Goal: Task Accomplishment & Management: Complete application form

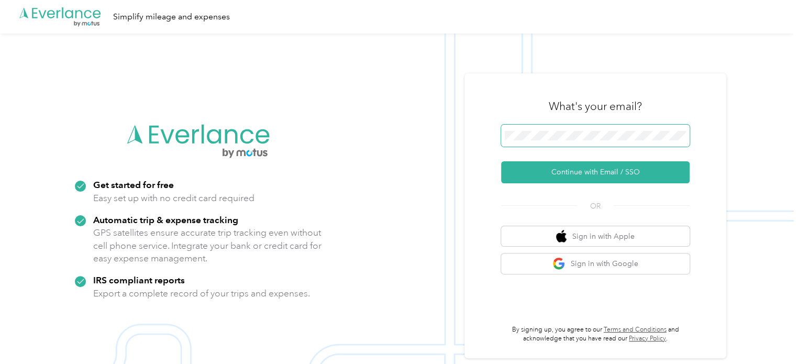
click at [570, 130] on span at bounding box center [595, 136] width 189 height 22
click at [568, 140] on span at bounding box center [595, 136] width 189 height 22
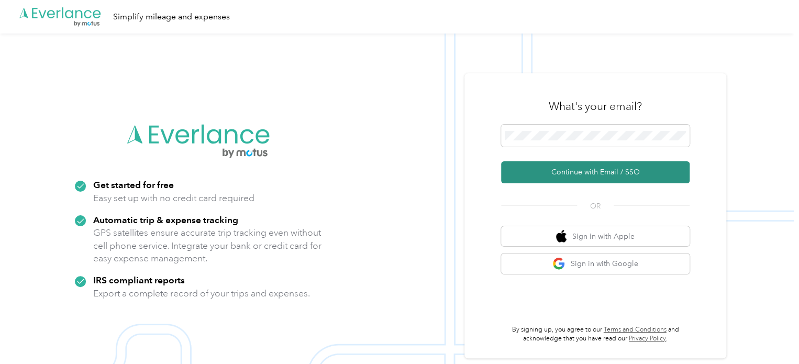
click at [513, 164] on button "Continue with Email / SSO" at bounding box center [595, 172] width 189 height 22
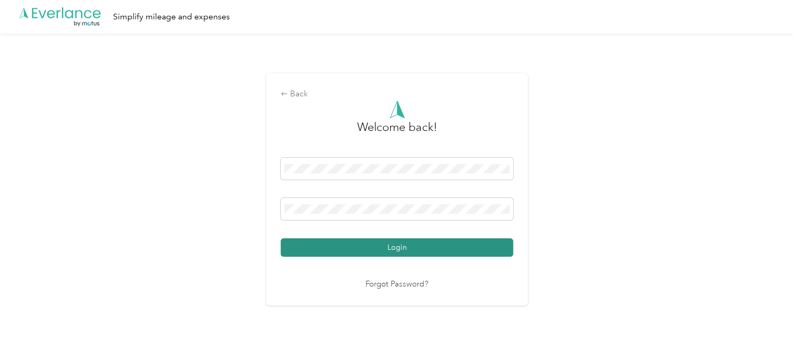
click at [446, 244] on button "Login" at bounding box center [397, 247] width 233 height 18
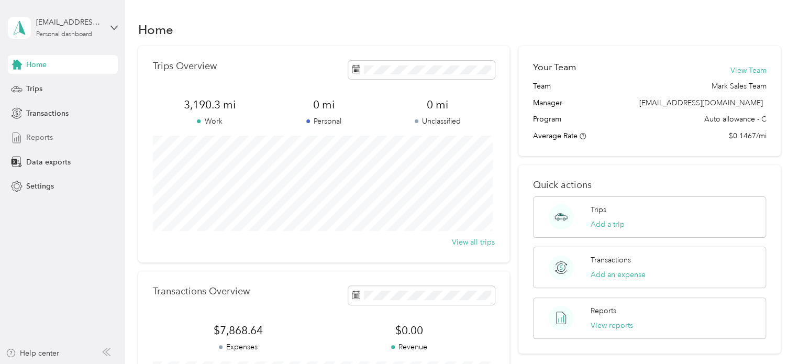
click at [48, 138] on span "Reports" at bounding box center [39, 137] width 27 height 11
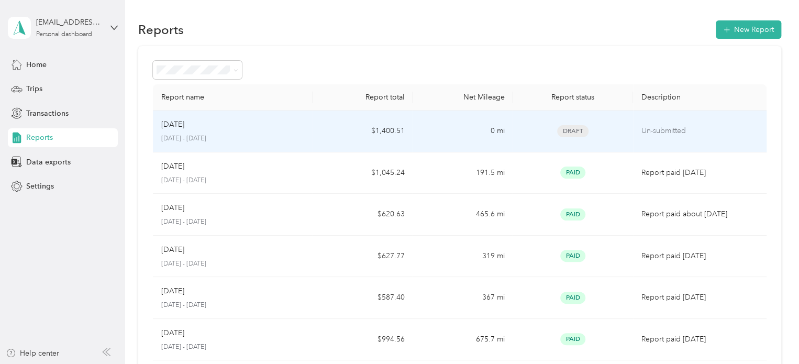
click at [320, 126] on td "$1,400.51" at bounding box center [363, 132] width 100 height 42
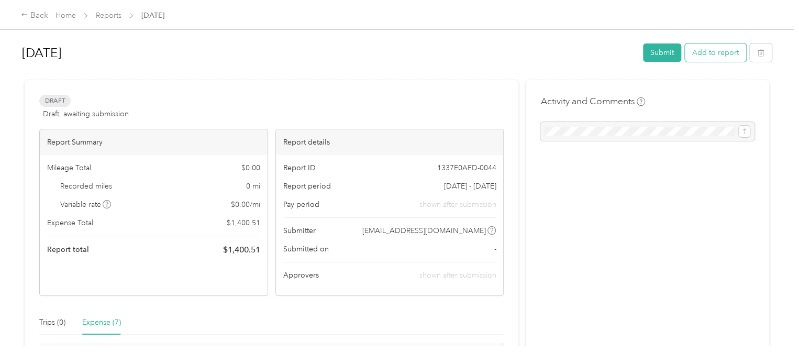
click at [710, 48] on button "Add to report" at bounding box center [715, 52] width 61 height 18
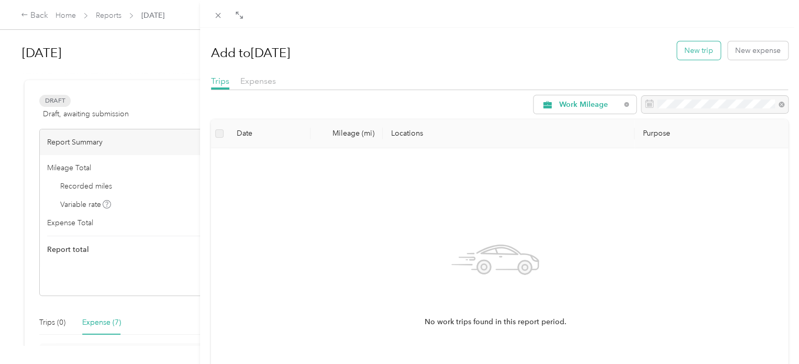
click at [700, 50] on button "New trip" at bounding box center [698, 50] width 43 height 18
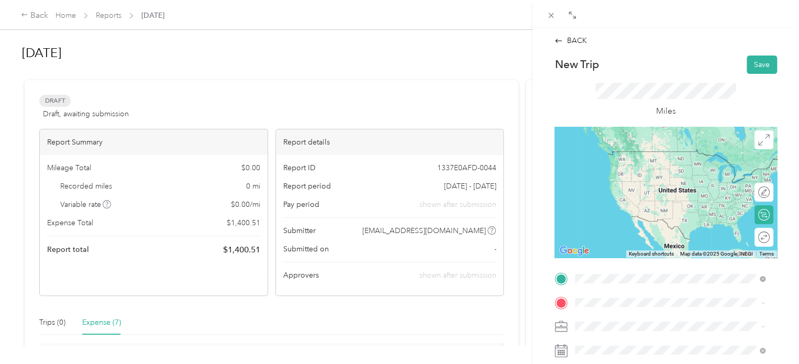
click at [660, 162] on span "[STREET_ADDRESS][PERSON_NAME][US_STATE]" at bounding box center [676, 166] width 163 height 9
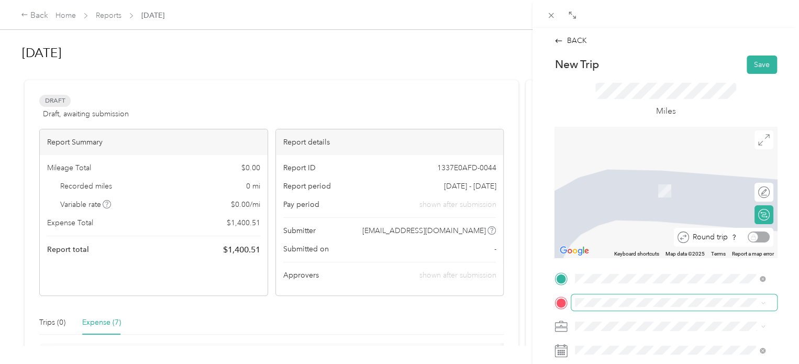
click at [752, 238] on div "Round trip" at bounding box center [729, 237] width 81 height 11
click at [627, 191] on div "Tru-Form Plastics [STREET_ADDRESS][PERSON_NAME][US_STATE]" at bounding box center [676, 180] width 163 height 22
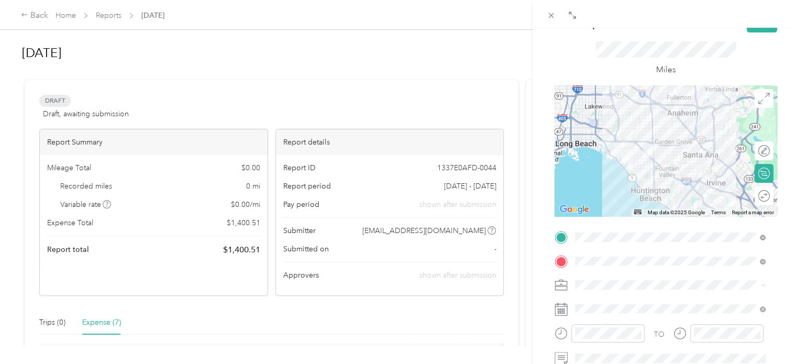
scroll to position [52, 0]
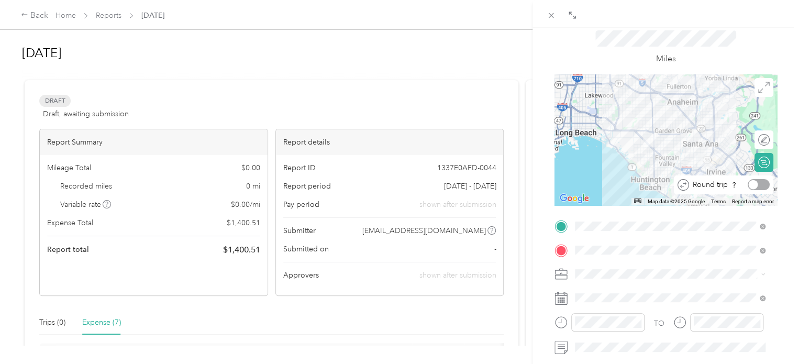
click at [754, 181] on div "Round trip" at bounding box center [729, 184] width 81 height 11
click at [751, 183] on div at bounding box center [759, 184] width 22 height 11
click at [625, 325] on span "Work Mileage - User with auto allowance" at bounding box center [646, 329] width 134 height 9
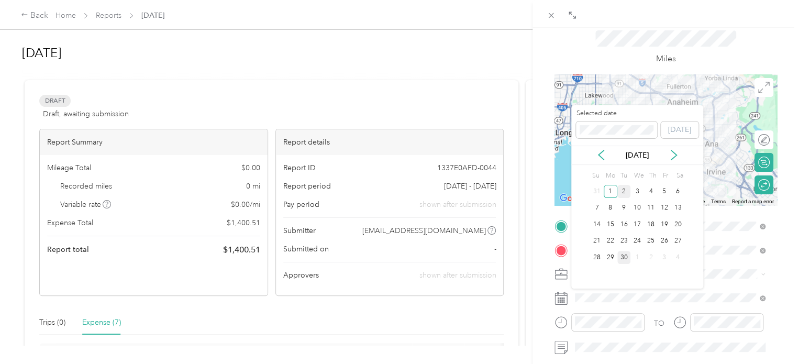
click at [627, 191] on div "2" at bounding box center [625, 191] width 14 height 13
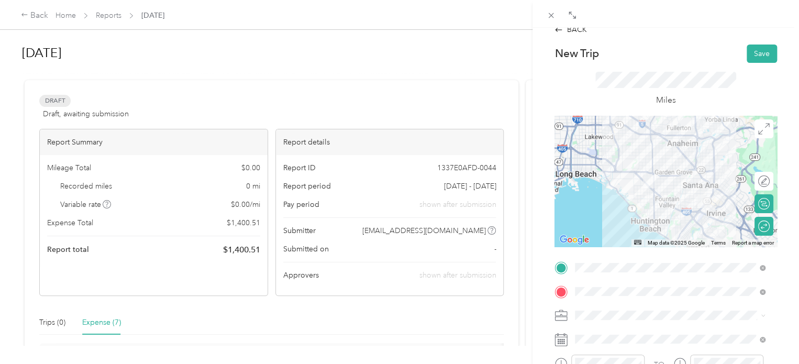
scroll to position [0, 0]
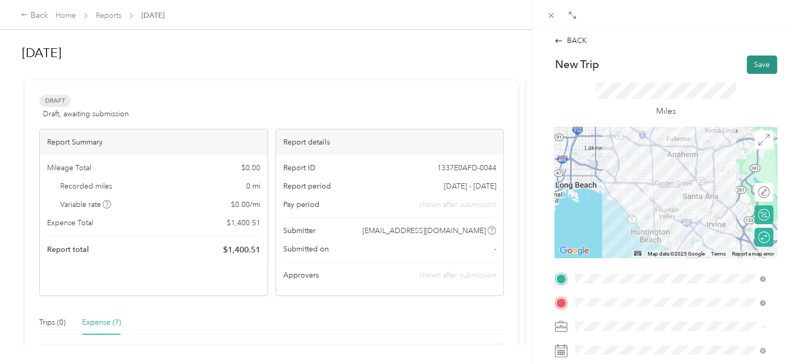
click at [749, 66] on button "Save" at bounding box center [762, 65] width 30 height 18
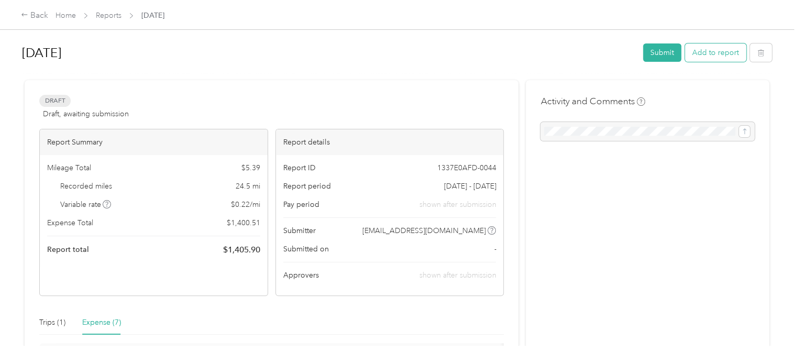
click at [712, 56] on button "Add to report" at bounding box center [715, 52] width 61 height 18
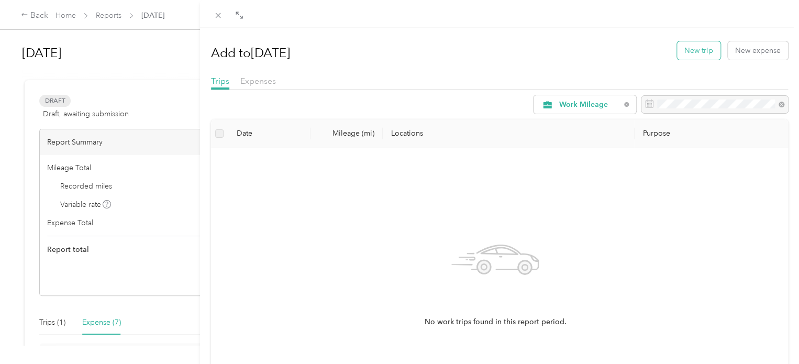
click at [700, 53] on button "New trip" at bounding box center [698, 50] width 43 height 18
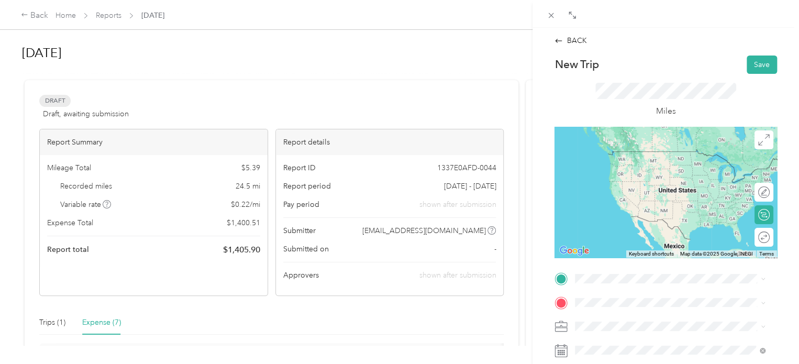
click at [623, 170] on div "SkillsetGroup Corporate [STREET_ADDRESS][PERSON_NAME][US_STATE]" at bounding box center [676, 159] width 163 height 22
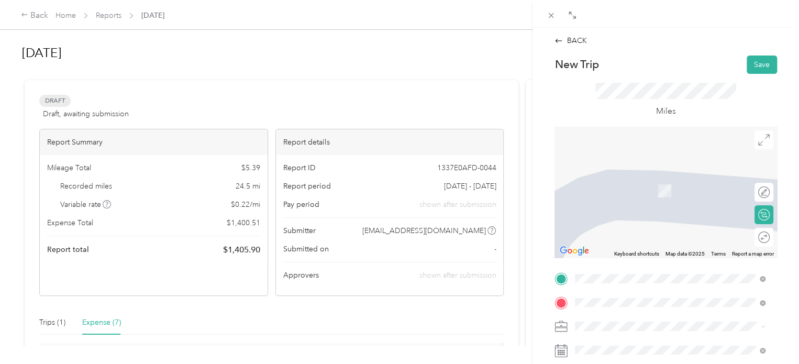
click at [637, 180] on span "[STREET_ADDRESS][US_STATE]" at bounding box center [647, 174] width 105 height 9
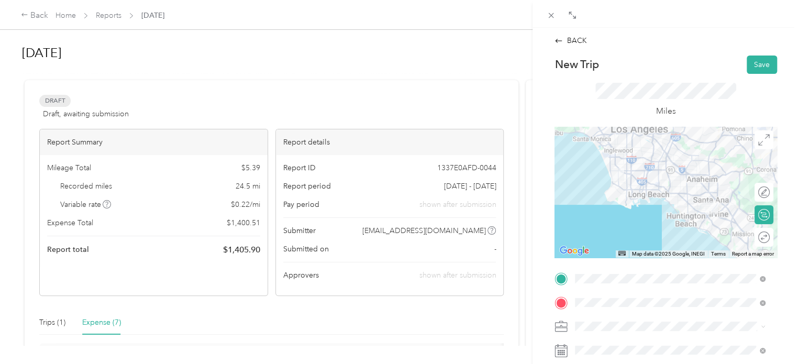
click at [770, 239] on div "Round trip" at bounding box center [770, 237] width 0 height 11
click at [754, 238] on div at bounding box center [759, 237] width 22 height 11
click at [634, 304] on span "Work Mileage - User with auto allowance" at bounding box center [646, 307] width 134 height 9
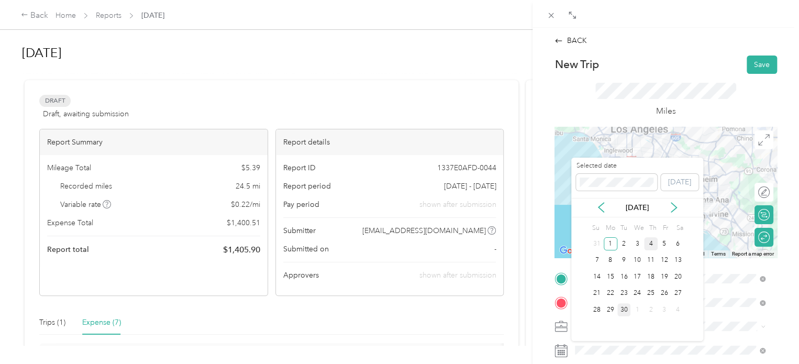
click at [648, 243] on div "4" at bounding box center [651, 243] width 14 height 13
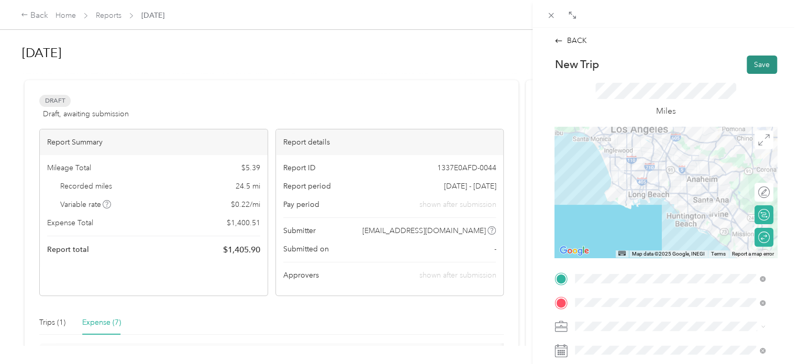
click at [747, 65] on button "Save" at bounding box center [762, 65] width 30 height 18
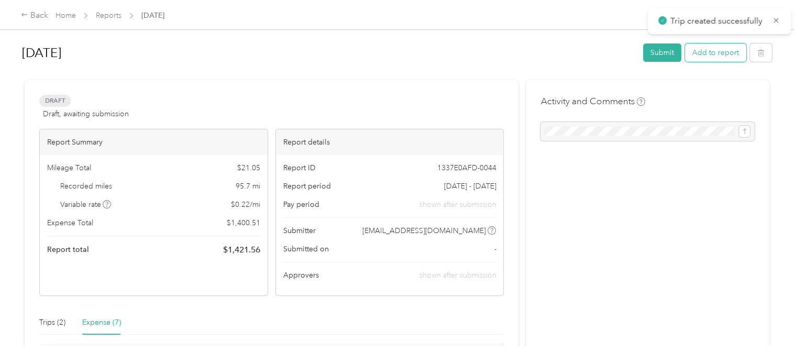
click at [719, 50] on button "Add to report" at bounding box center [715, 52] width 61 height 18
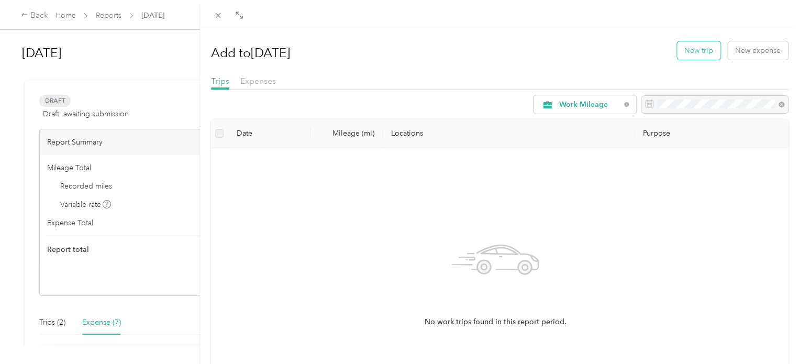
click at [686, 54] on button "New trip" at bounding box center [698, 50] width 43 height 18
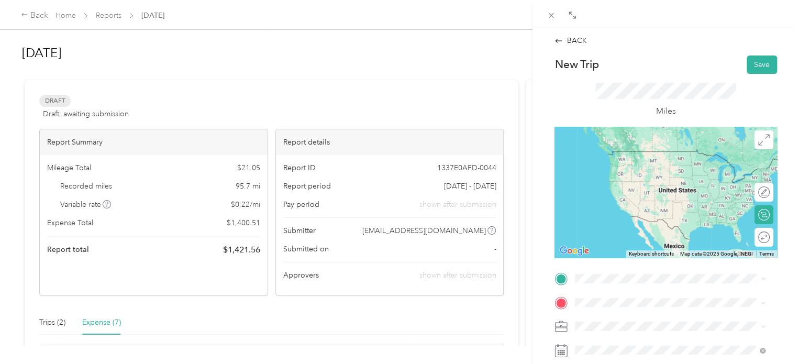
click at [643, 147] on li "SkillsetGroup Corporate [STREET_ADDRESS][PERSON_NAME][US_STATE]" at bounding box center [670, 161] width 197 height 33
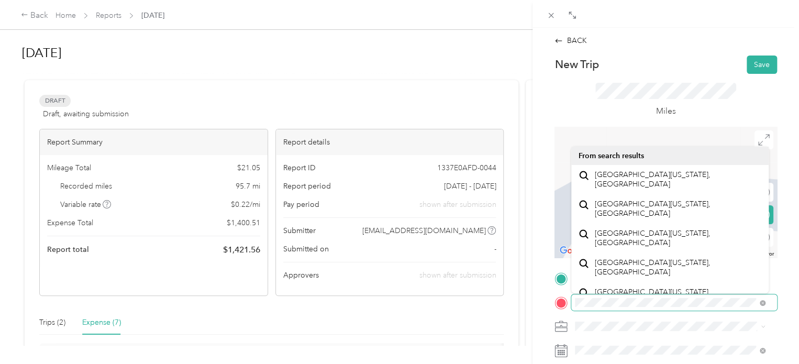
click at [487, 280] on div "BACK New Trip Save This trip cannot be edited because it is either under review…" at bounding box center [399, 182] width 799 height 364
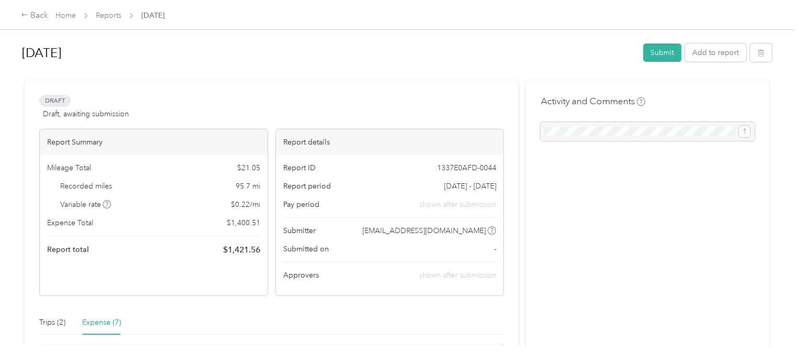
scroll to position [157, 0]
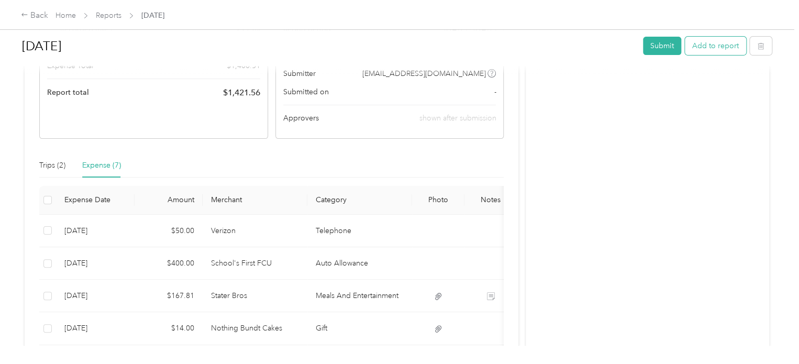
click at [704, 46] on button "Add to report" at bounding box center [715, 46] width 61 height 18
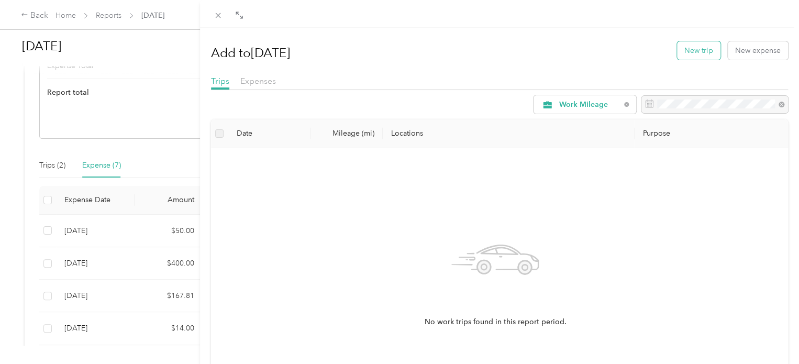
click at [685, 55] on button "New trip" at bounding box center [698, 50] width 43 height 18
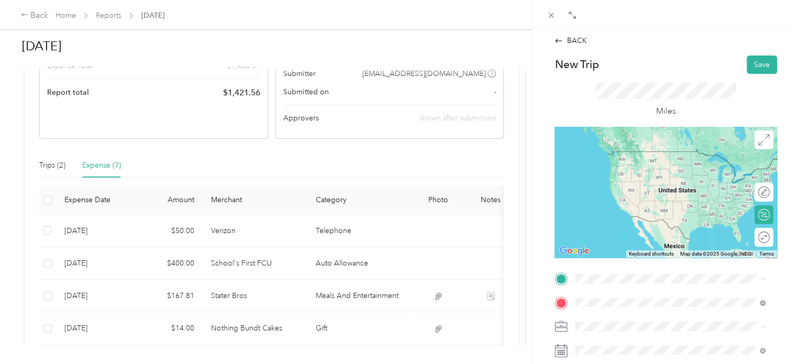
click at [652, 180] on span "[STREET_ADDRESS][US_STATE]" at bounding box center [647, 174] width 105 height 9
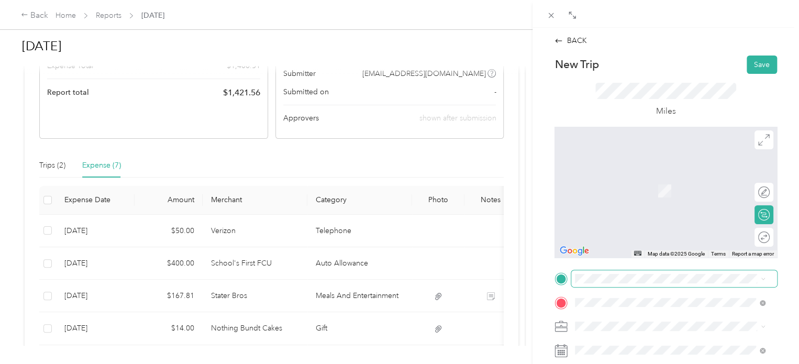
click at [628, 284] on span at bounding box center [675, 278] width 206 height 17
click at [629, 268] on div "New Trip Save This trip cannot be edited because it is either under review, app…" at bounding box center [666, 290] width 223 height 468
click at [632, 161] on div "SkillsetGroup Corporate [STREET_ADDRESS][PERSON_NAME][US_STATE]" at bounding box center [676, 161] width 163 height 22
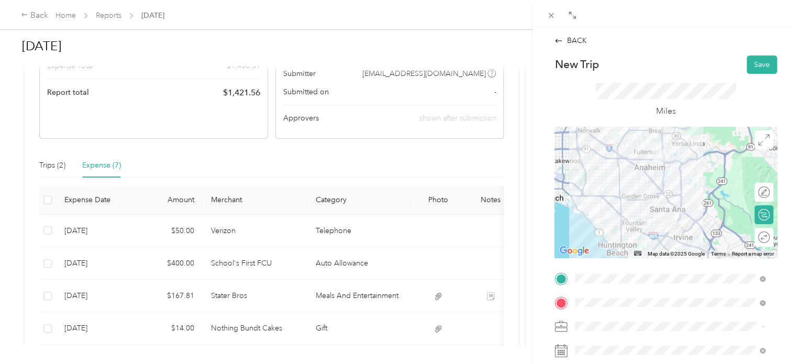
click at [770, 238] on div "Round trip" at bounding box center [770, 237] width 0 height 11
click at [753, 238] on div at bounding box center [759, 237] width 22 height 11
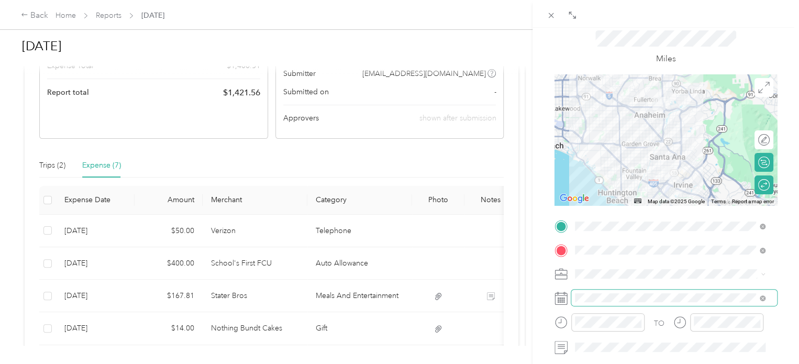
click at [643, 291] on span at bounding box center [675, 298] width 206 height 17
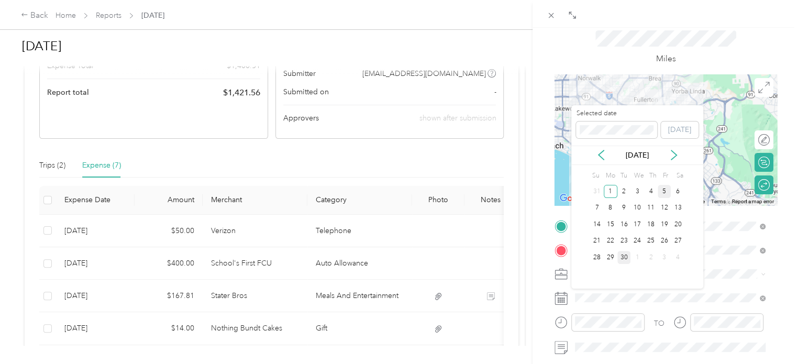
click at [668, 195] on div "5" at bounding box center [665, 191] width 14 height 13
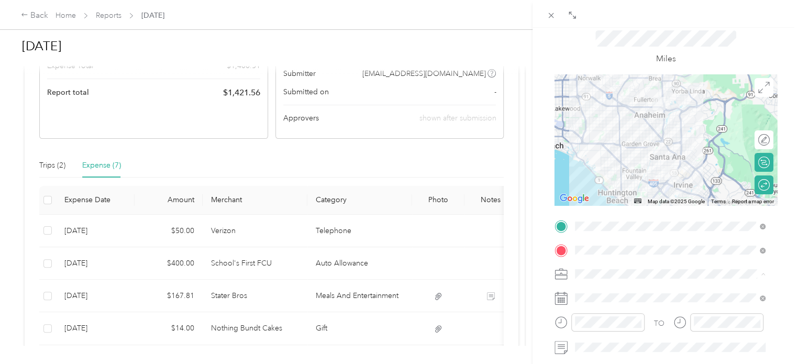
click at [625, 325] on span "Work Mileage - User with auto allowance" at bounding box center [646, 329] width 134 height 9
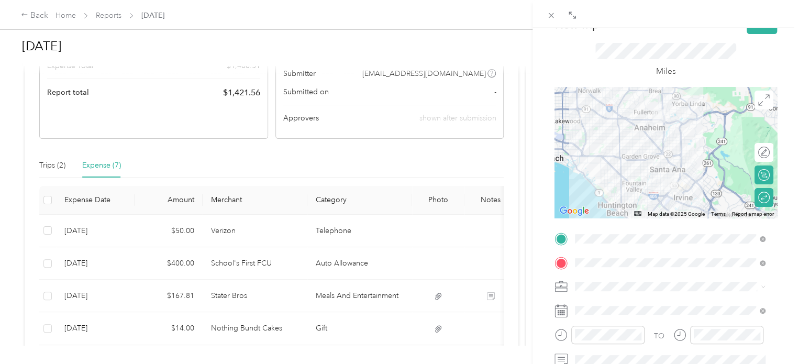
scroll to position [0, 0]
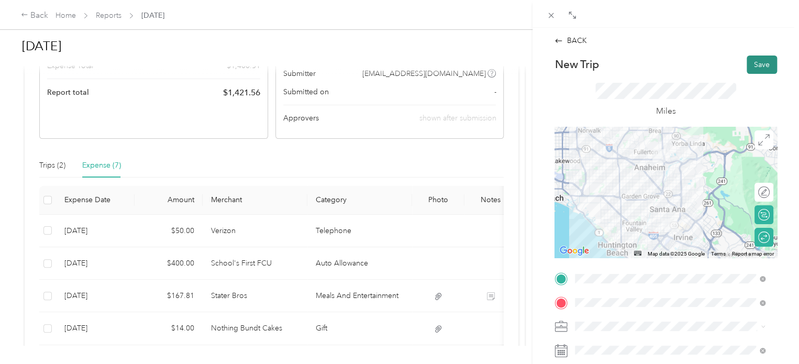
click at [747, 61] on button "Save" at bounding box center [762, 65] width 30 height 18
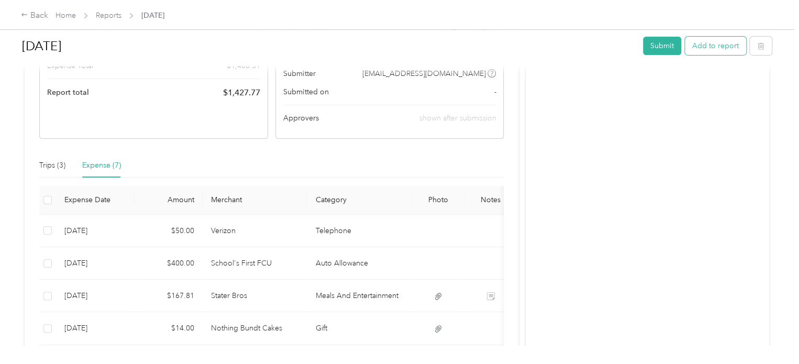
click at [710, 42] on button "Add to report" at bounding box center [715, 46] width 61 height 18
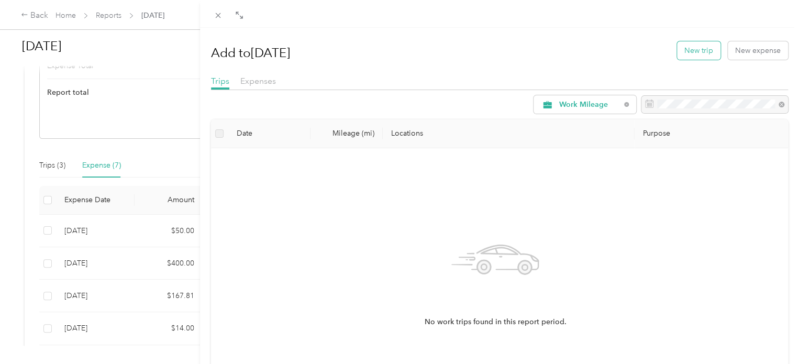
click at [680, 52] on button "New trip" at bounding box center [698, 50] width 43 height 18
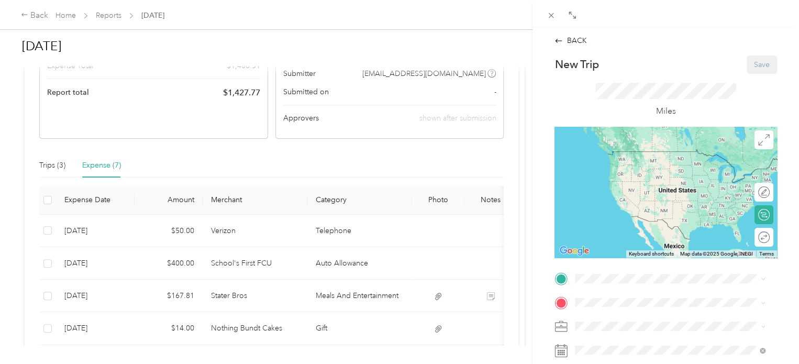
click at [650, 204] on div "SkillsetGroup Corporate [STREET_ADDRESS][PERSON_NAME][US_STATE]" at bounding box center [676, 193] width 163 height 22
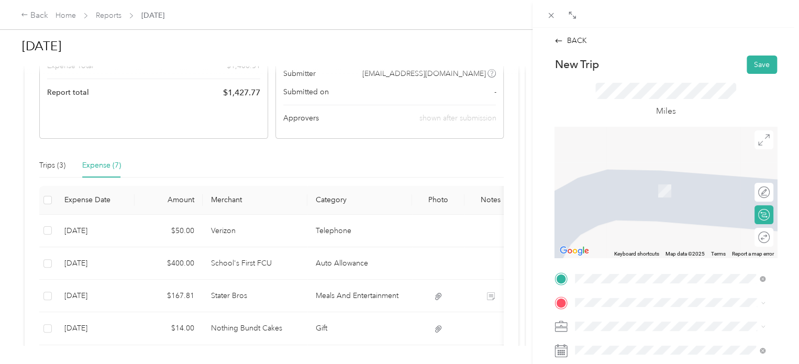
click at [618, 297] on span at bounding box center [675, 302] width 206 height 17
click at [641, 175] on span "[STREET_ADDRESS][US_STATE]" at bounding box center [647, 174] width 105 height 9
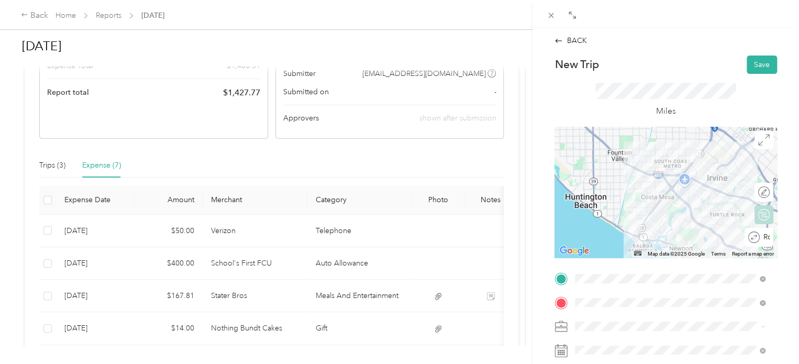
click at [751, 234] on div "Round trip" at bounding box center [759, 237] width 29 height 19
click at [749, 238] on div at bounding box center [753, 237] width 9 height 9
click at [629, 312] on li "Work Mileage - User with auto allowance" at bounding box center [670, 308] width 197 height 18
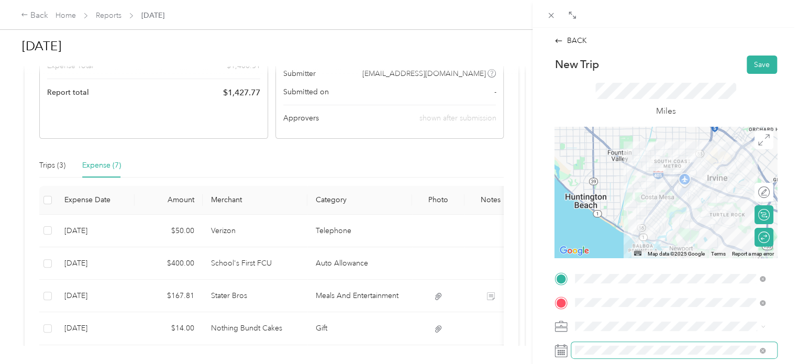
click at [624, 358] on span at bounding box center [675, 350] width 206 height 17
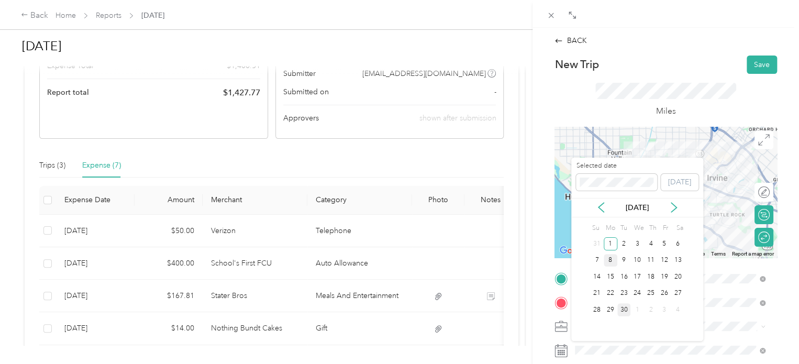
click at [610, 257] on div "8" at bounding box center [611, 260] width 14 height 13
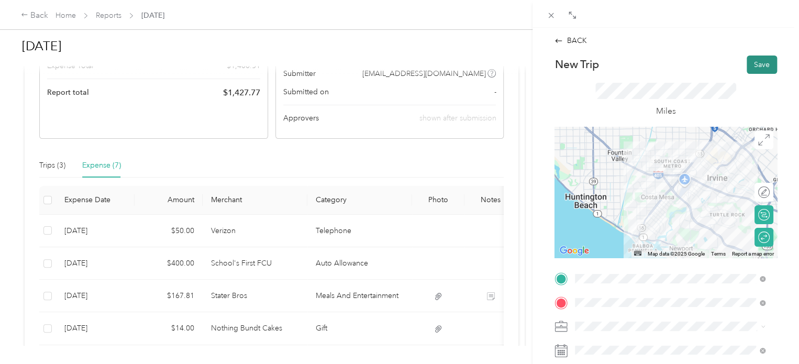
click at [751, 58] on button "Save" at bounding box center [762, 65] width 30 height 18
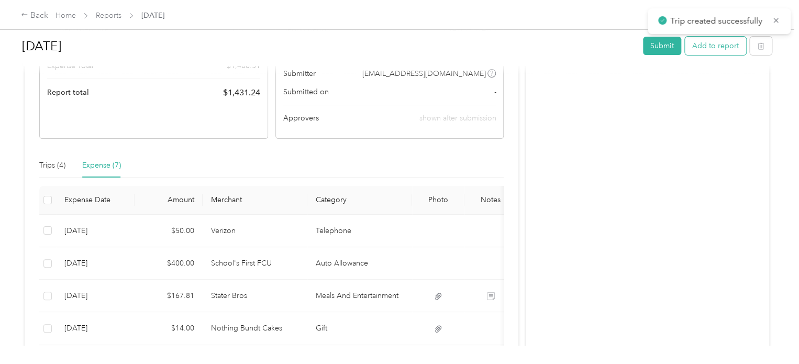
click at [727, 50] on button "Add to report" at bounding box center [715, 46] width 61 height 18
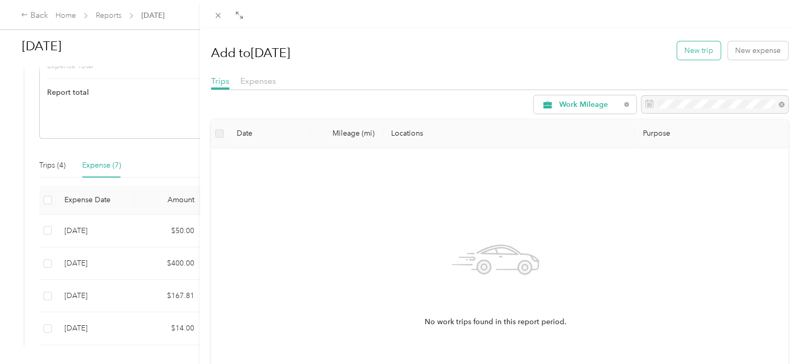
click at [692, 54] on button "New trip" at bounding box center [698, 50] width 43 height 18
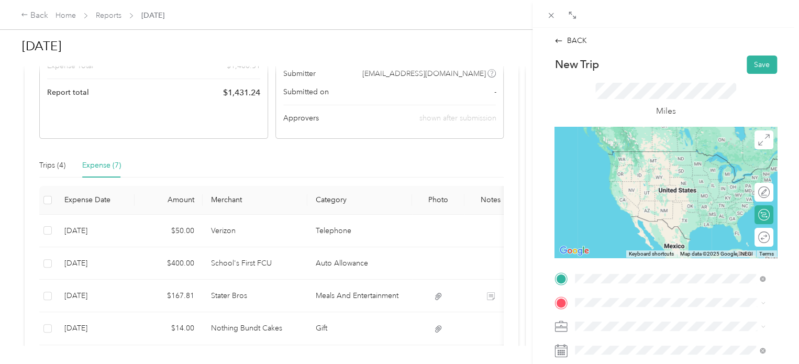
click at [629, 162] on span "[STREET_ADDRESS][PERSON_NAME][US_STATE]" at bounding box center [676, 166] width 163 height 9
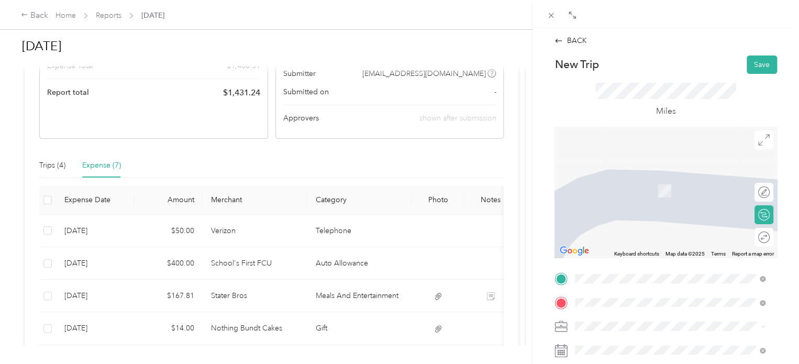
click at [653, 195] on span "[STREET_ADDRESS][US_STATE]" at bounding box center [647, 190] width 105 height 9
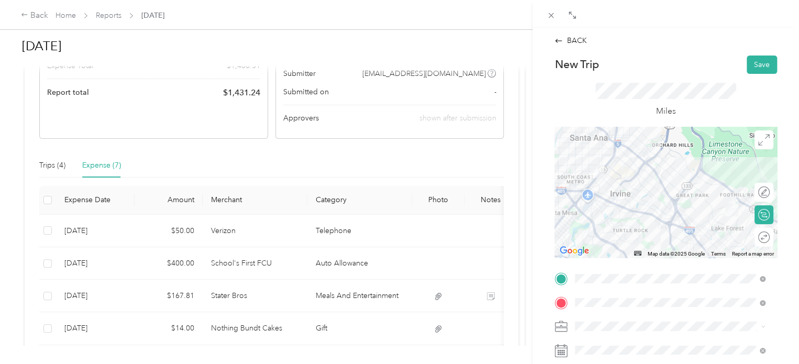
click at [761, 237] on div "Round trip" at bounding box center [764, 237] width 19 height 19
click at [753, 239] on div at bounding box center [759, 237] width 22 height 11
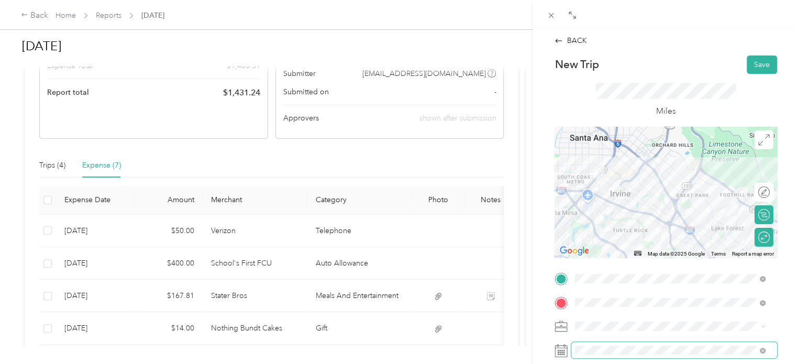
click at [633, 344] on span at bounding box center [675, 350] width 206 height 17
click at [622, 345] on span at bounding box center [675, 350] width 206 height 17
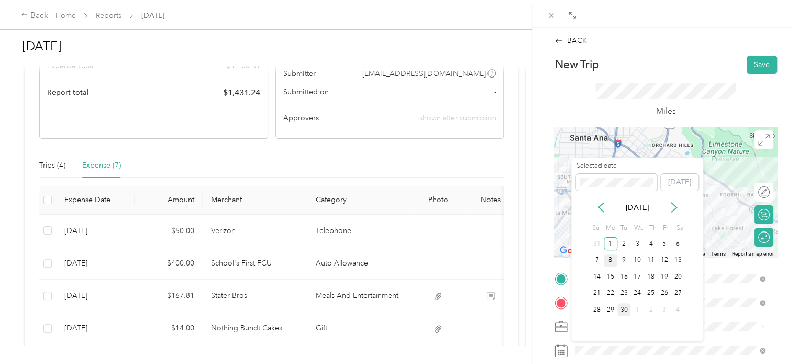
click at [611, 260] on div "8" at bounding box center [611, 260] width 14 height 13
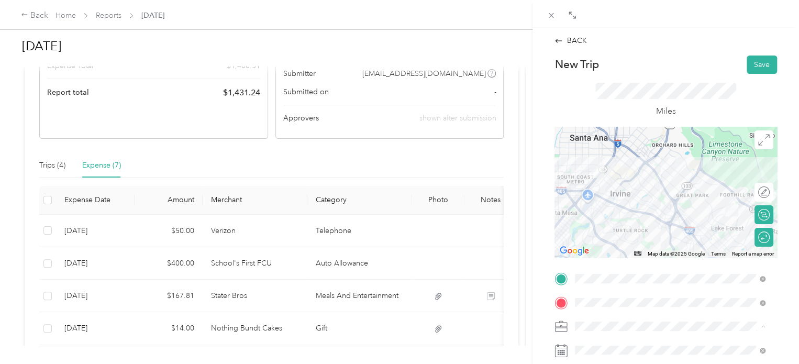
click at [636, 310] on li "Work Mileage - User with auto allowance" at bounding box center [670, 308] width 197 height 18
click at [747, 72] on button "Save" at bounding box center [762, 65] width 30 height 18
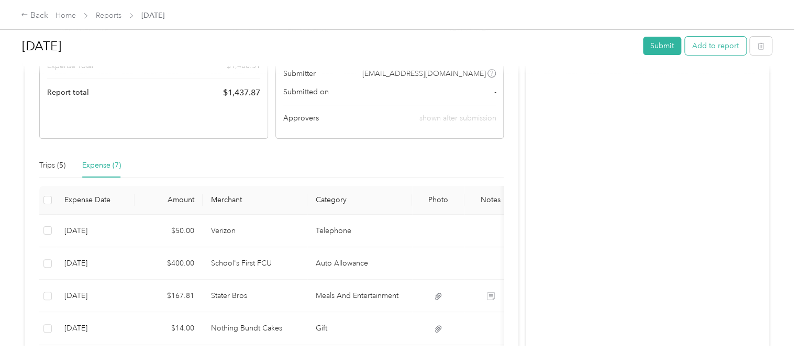
click at [713, 51] on button "Add to report" at bounding box center [715, 46] width 61 height 18
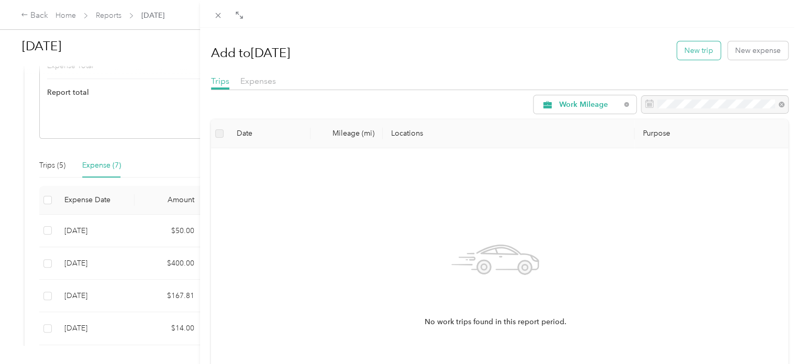
click at [689, 53] on button "New trip" at bounding box center [698, 50] width 43 height 18
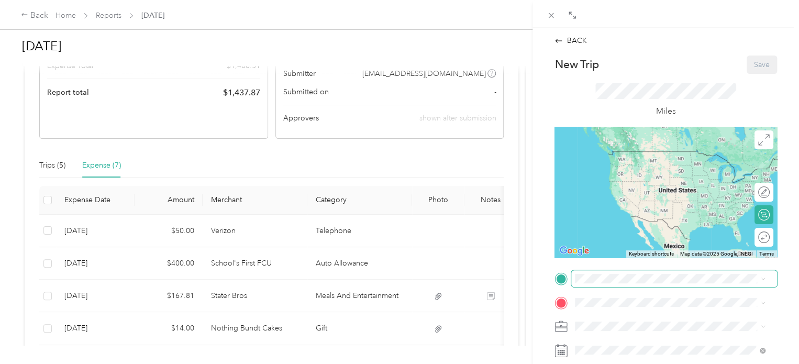
click at [621, 284] on span at bounding box center [675, 278] width 206 height 17
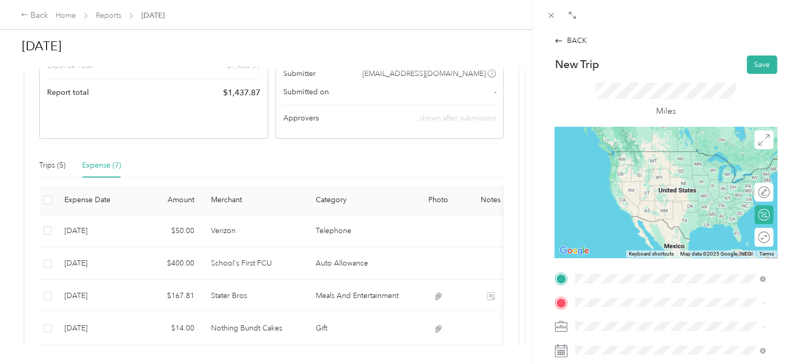
click at [631, 155] on strong "SkillsetGroup Corporate" at bounding box center [637, 154] width 84 height 9
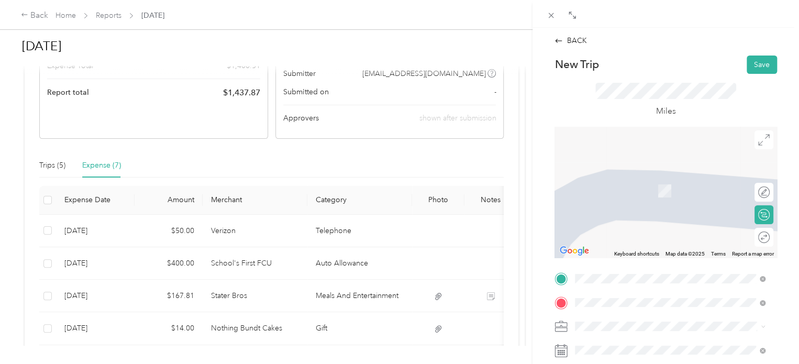
click at [656, 191] on span "[STREET_ADDRESS][PERSON_NAME][US_STATE]" at bounding box center [676, 185] width 163 height 9
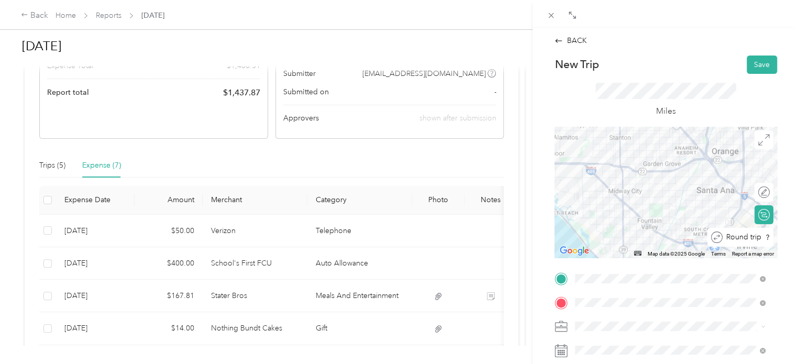
click at [759, 238] on div "Round trip" at bounding box center [747, 237] width 48 height 11
click at [759, 238] on div at bounding box center [759, 237] width 22 height 11
click at [618, 302] on div "Work Mileage - User with auto allowance" at bounding box center [670, 307] width 183 height 11
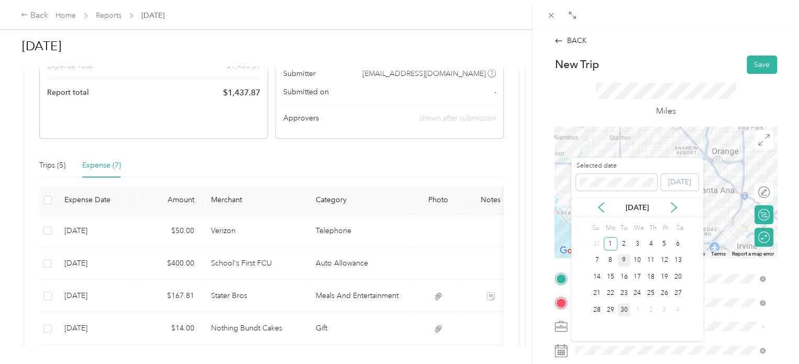
click at [623, 257] on div "9" at bounding box center [625, 260] width 14 height 13
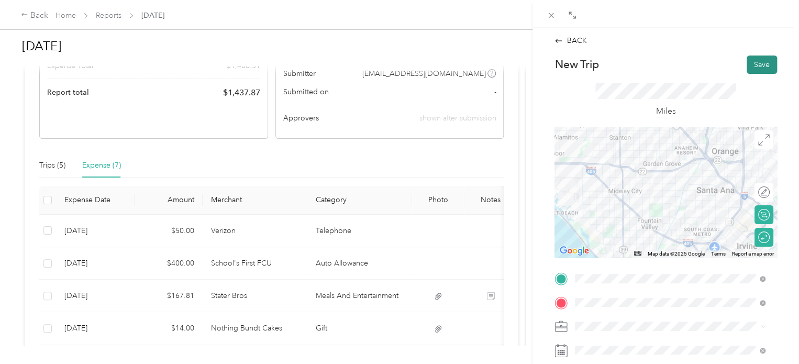
click at [752, 65] on button "Save" at bounding box center [762, 65] width 30 height 18
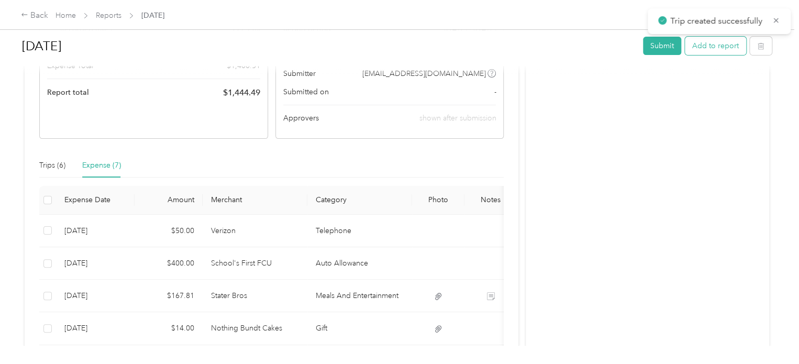
click at [719, 49] on button "Add to report" at bounding box center [715, 46] width 61 height 18
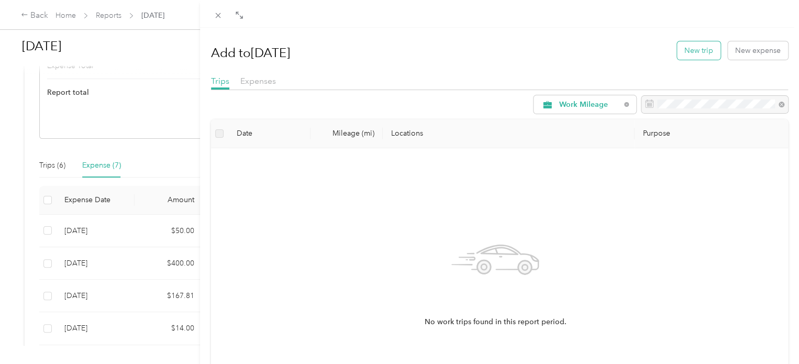
click at [702, 53] on button "New trip" at bounding box center [698, 50] width 43 height 18
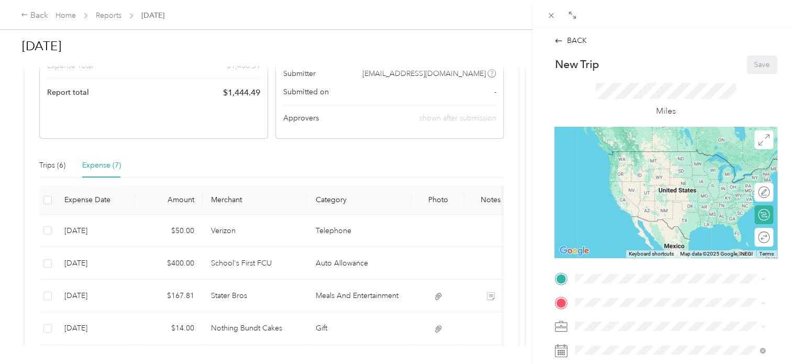
click at [618, 205] on div "SkillsetGroup Corporate [STREET_ADDRESS][PERSON_NAME][US_STATE]" at bounding box center [676, 194] width 163 height 22
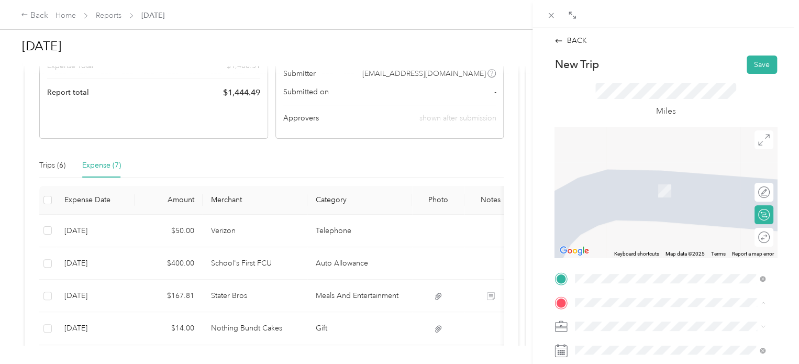
click at [637, 180] on span "[STREET_ADDRESS][US_STATE]" at bounding box center [647, 174] width 105 height 9
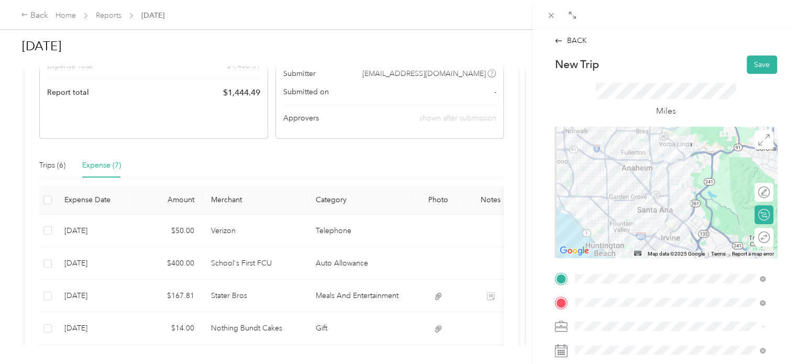
click at [770, 238] on div "Round trip" at bounding box center [770, 237] width 0 height 11
click at [756, 238] on div at bounding box center [759, 237] width 22 height 11
click at [611, 303] on span "Work Mileage - User with auto allowance" at bounding box center [646, 307] width 134 height 9
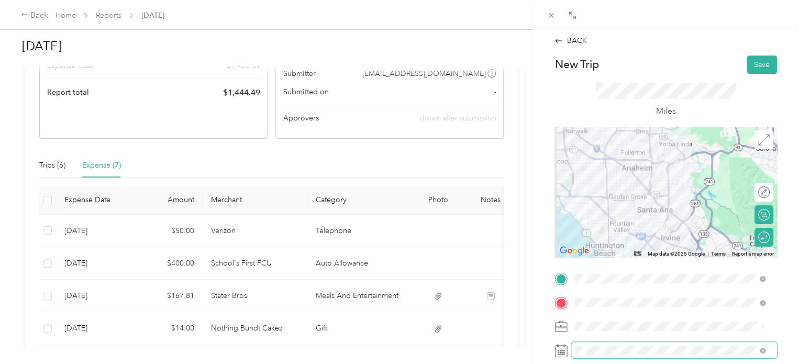
click at [599, 345] on span at bounding box center [675, 350] width 206 height 17
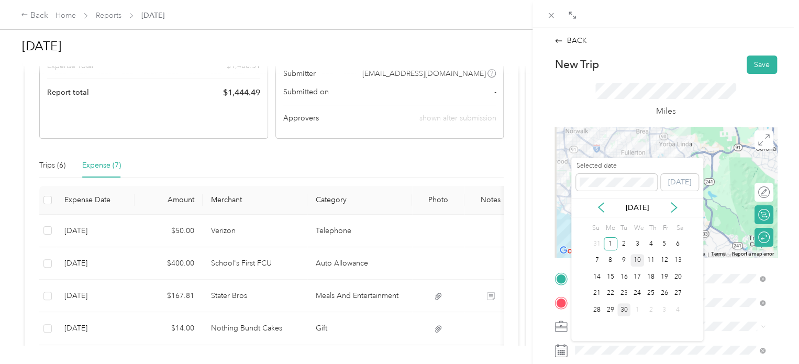
click at [633, 262] on div "10" at bounding box center [638, 260] width 14 height 13
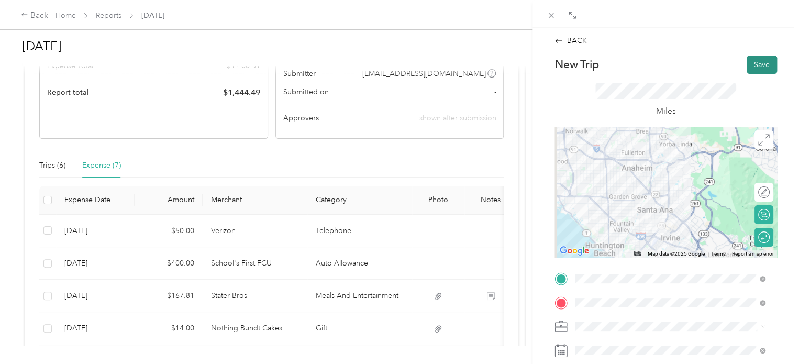
click at [747, 59] on button "Save" at bounding box center [762, 65] width 30 height 18
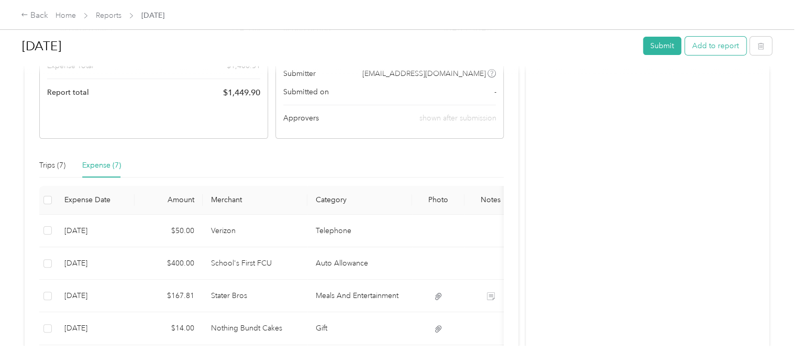
click at [717, 45] on button "Add to report" at bounding box center [715, 46] width 61 height 18
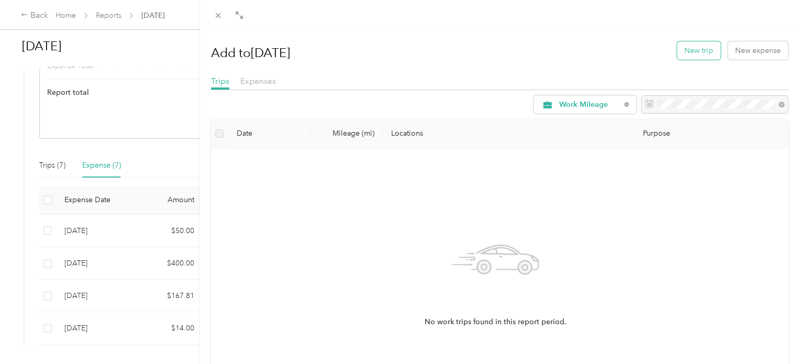
click at [688, 48] on button "New trip" at bounding box center [698, 50] width 43 height 18
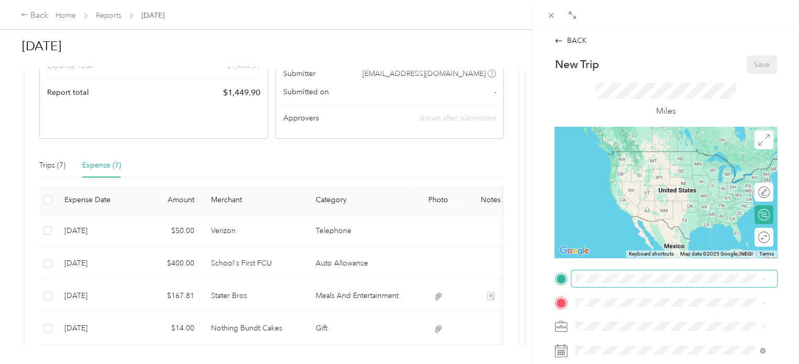
click at [616, 283] on span at bounding box center [675, 278] width 206 height 17
click at [643, 205] on div "SkillsetGroup Corporate [STREET_ADDRESS][PERSON_NAME][US_STATE]" at bounding box center [676, 194] width 163 height 22
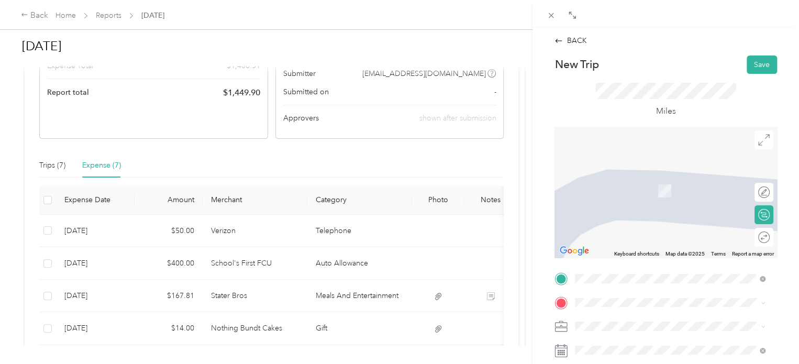
click at [652, 190] on span "[STREET_ADDRESS][PERSON_NAME][US_STATE]" at bounding box center [676, 184] width 163 height 9
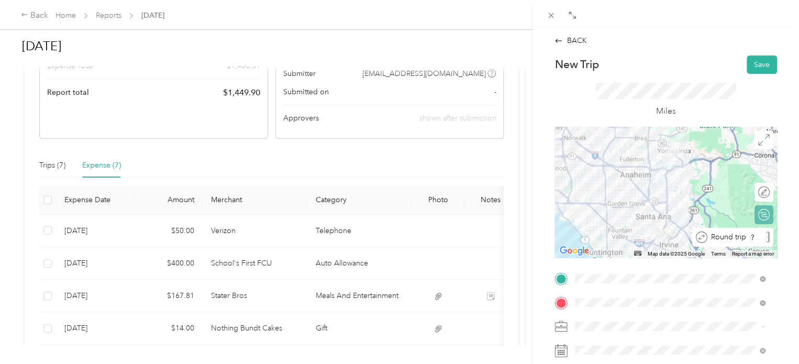
click at [757, 234] on div "Round trip" at bounding box center [739, 237] width 62 height 11
click at [752, 239] on div at bounding box center [759, 237] width 22 height 11
click at [650, 302] on div "Work Mileage - User with auto allowance" at bounding box center [670, 307] width 183 height 11
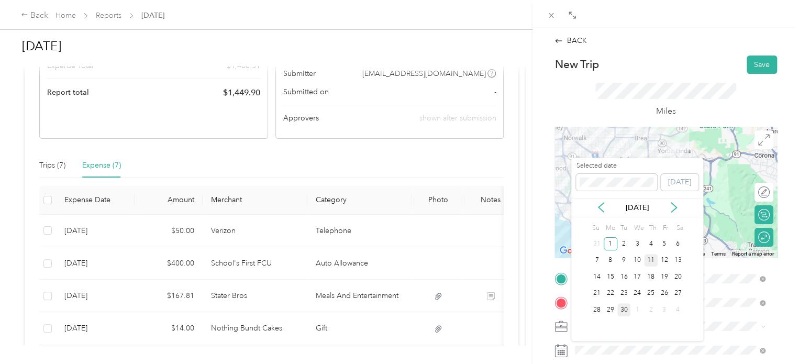
click at [651, 255] on div "11" at bounding box center [651, 260] width 14 height 13
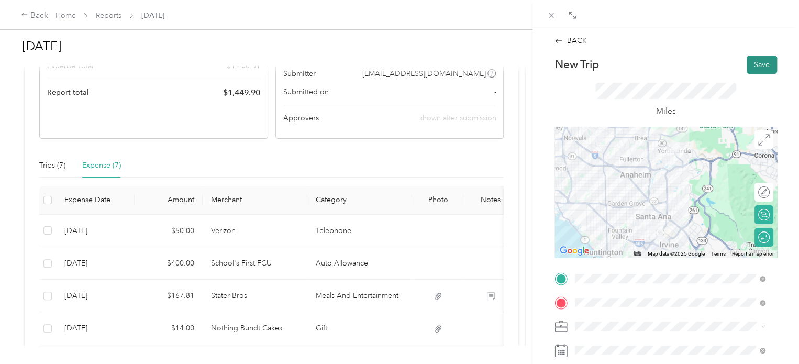
click at [748, 64] on button "Save" at bounding box center [762, 65] width 30 height 18
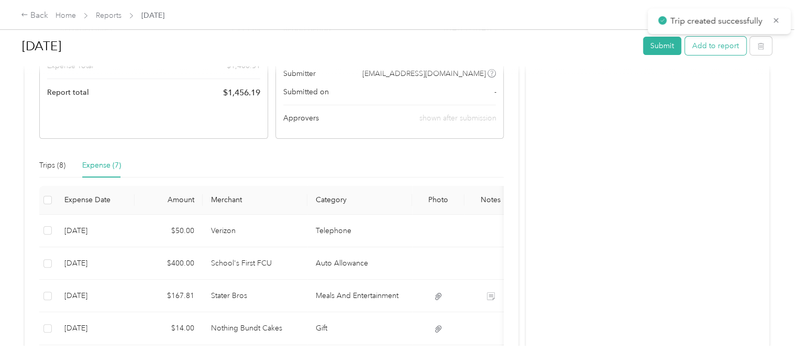
click at [721, 50] on button "Add to report" at bounding box center [715, 46] width 61 height 18
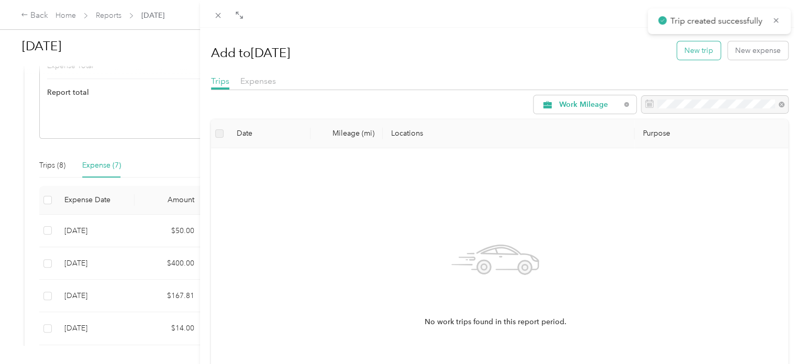
click at [699, 55] on button "New trip" at bounding box center [698, 50] width 43 height 18
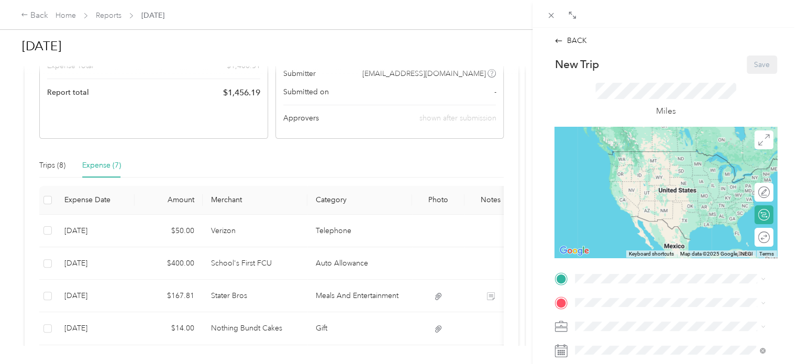
click at [663, 205] on div "SkillsetGroup Corporate [STREET_ADDRESS][PERSON_NAME][US_STATE]" at bounding box center [676, 194] width 163 height 22
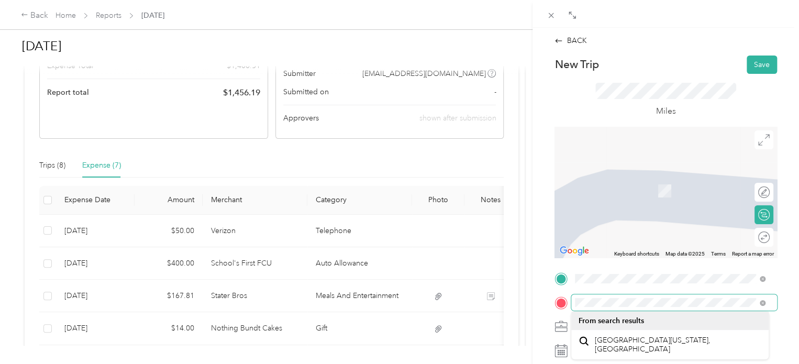
click at [542, 298] on div "BACK New Trip Save This trip cannot be edited because it is either under review…" at bounding box center [666, 210] width 267 height 364
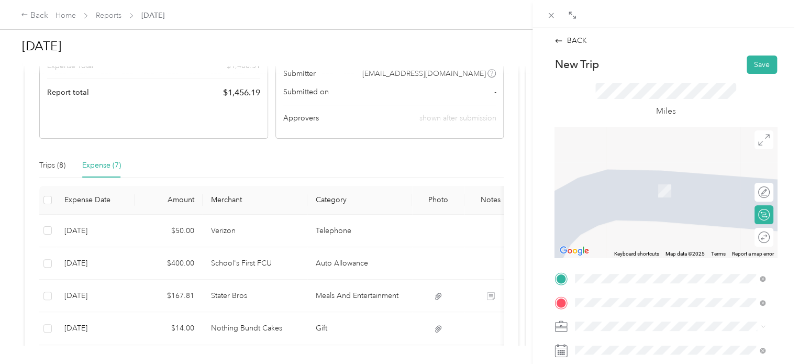
click at [629, 246] on span "[STREET_ADDRESS][PERSON_NAME][US_STATE]" at bounding box center [676, 244] width 163 height 9
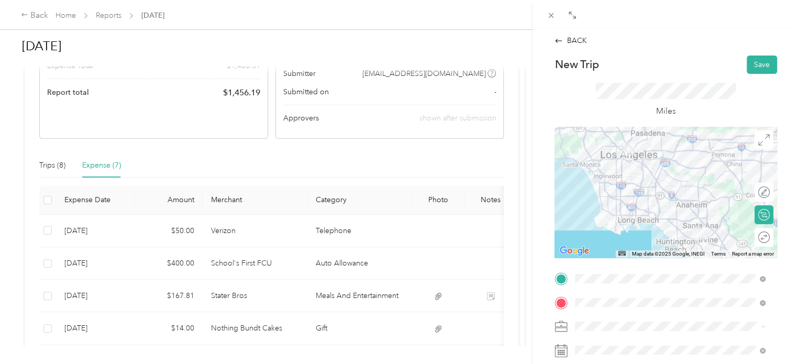
click at [648, 303] on span "Work Mileage - User with auto allowance" at bounding box center [646, 307] width 134 height 9
click at [756, 238] on div at bounding box center [759, 237] width 22 height 11
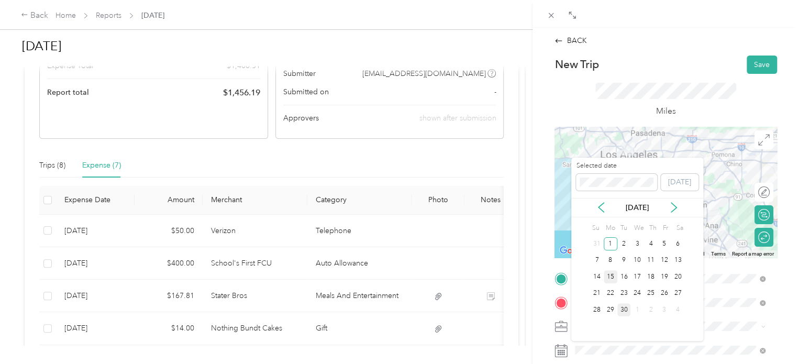
click at [616, 276] on div "15" at bounding box center [611, 276] width 14 height 13
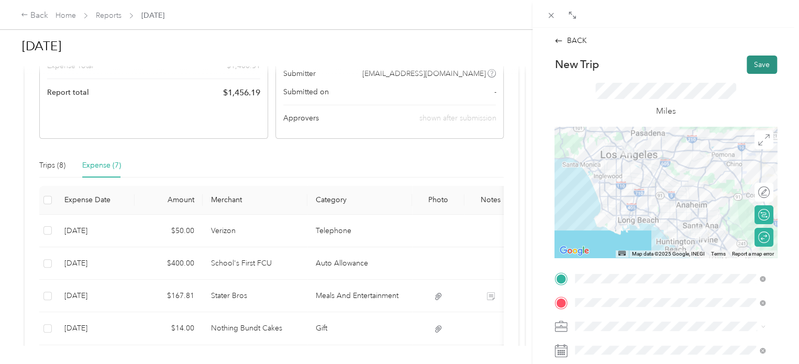
click at [747, 62] on button "Save" at bounding box center [762, 65] width 30 height 18
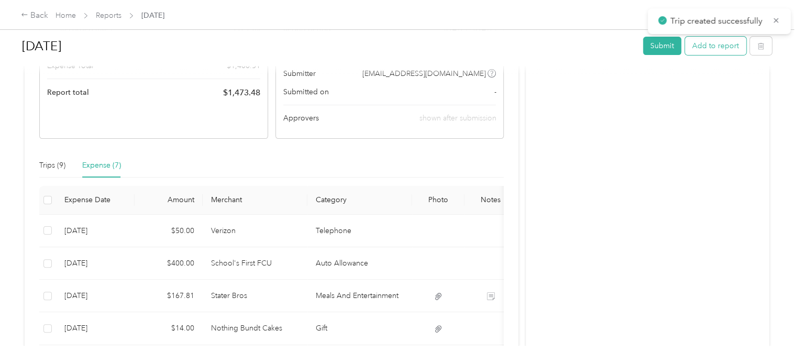
click at [704, 46] on button "Add to report" at bounding box center [715, 46] width 61 height 18
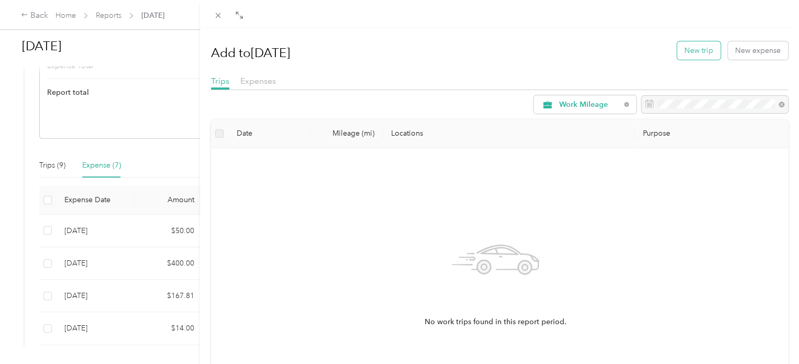
click at [700, 50] on button "New trip" at bounding box center [698, 50] width 43 height 18
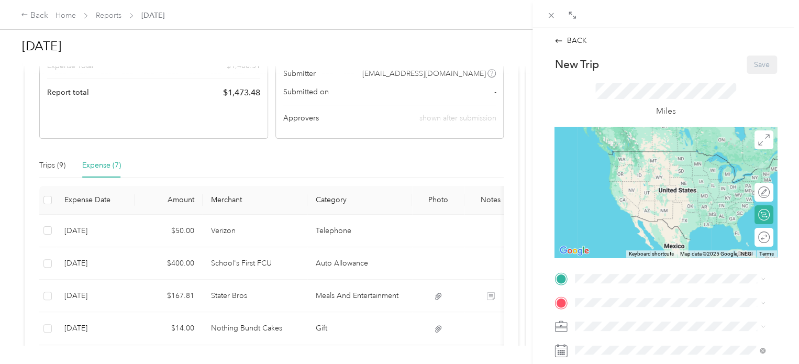
click at [629, 202] on div "SkillsetGroup Corporate [STREET_ADDRESS][PERSON_NAME][US_STATE]" at bounding box center [676, 194] width 163 height 22
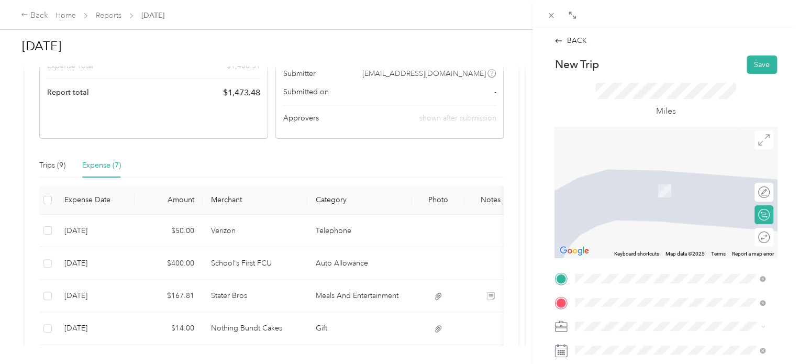
click at [716, 186] on li "[STREET_ADDRESS][US_STATE]" at bounding box center [670, 175] width 197 height 21
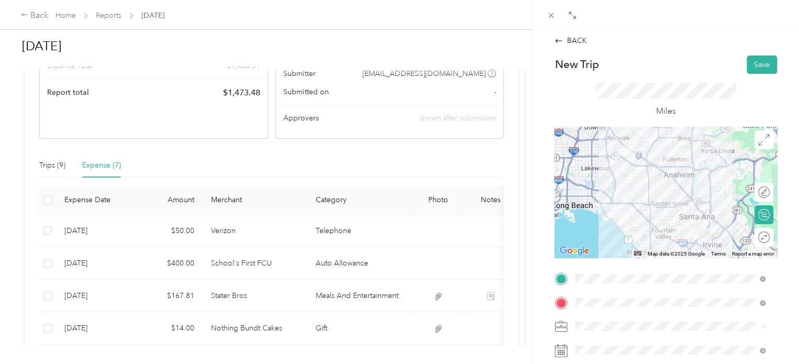
click at [646, 310] on li "Work Mileage - User with auto allowance" at bounding box center [670, 308] width 197 height 18
click at [618, 357] on span at bounding box center [675, 350] width 206 height 17
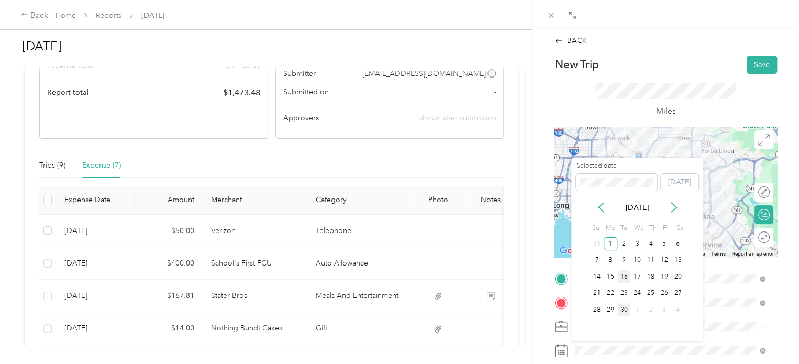
click at [626, 279] on div "16" at bounding box center [625, 276] width 14 height 13
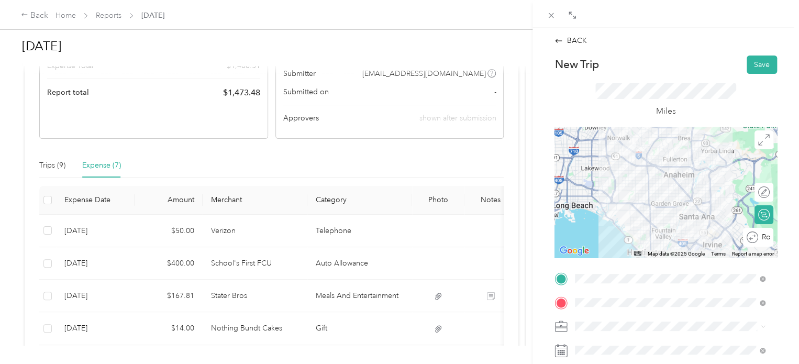
click at [762, 240] on span "Round trip" at bounding box center [779, 237] width 35 height 7
click at [749, 236] on div at bounding box center [753, 237] width 9 height 9
click at [752, 61] on button "Save" at bounding box center [762, 65] width 30 height 18
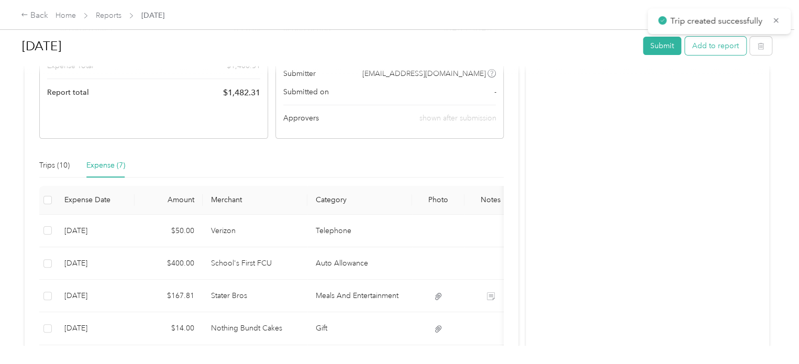
click at [715, 50] on button "Add to report" at bounding box center [715, 46] width 61 height 18
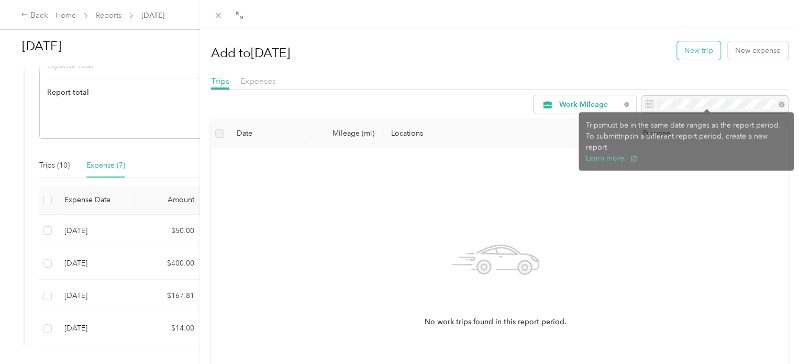
click at [681, 56] on button "New trip" at bounding box center [698, 50] width 43 height 18
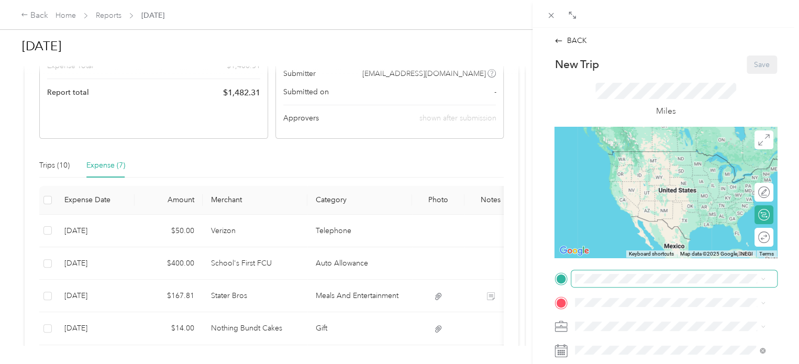
click at [634, 283] on span at bounding box center [675, 278] width 206 height 17
click at [675, 193] on strong "SkillsetGroup Corporate" at bounding box center [637, 187] width 84 height 9
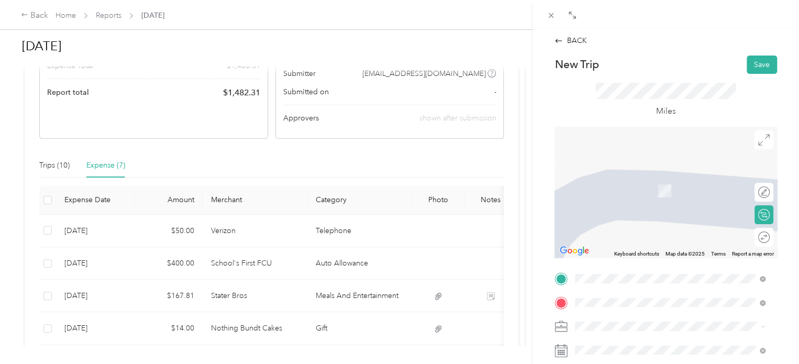
click at [676, 171] on span "[STREET_ADDRESS][US_STATE]" at bounding box center [647, 174] width 105 height 9
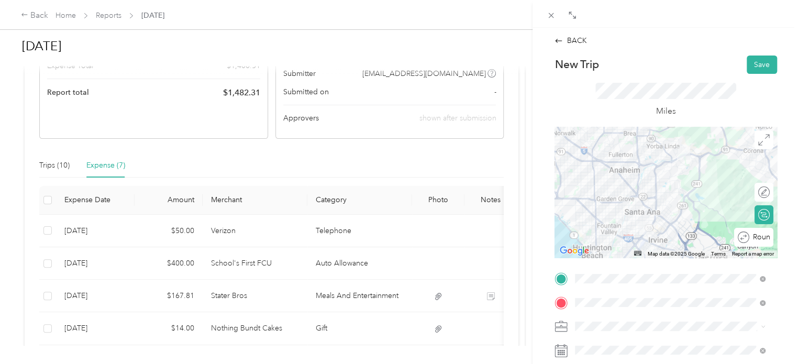
click at [761, 235] on div "Round trip" at bounding box center [760, 237] width 20 height 11
click at [761, 238] on div at bounding box center [759, 237] width 22 height 11
click at [655, 331] on span at bounding box center [675, 326] width 206 height 17
click at [659, 312] on li "Work Mileage - User with auto allowance" at bounding box center [670, 308] width 197 height 18
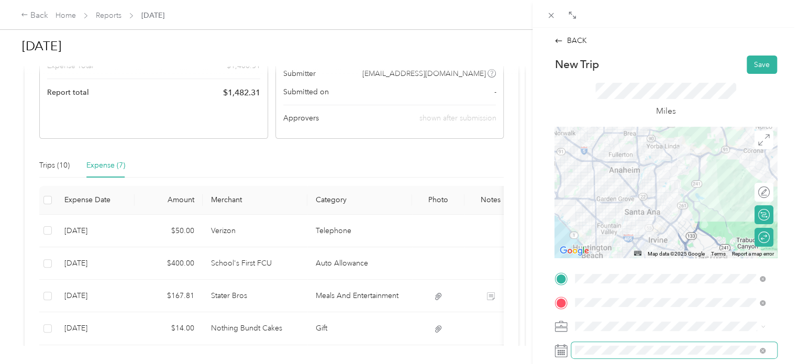
click at [646, 343] on span at bounding box center [675, 350] width 206 height 17
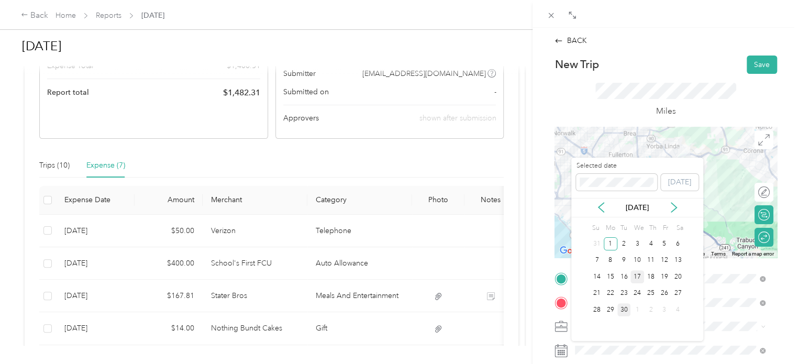
click at [640, 270] on div "17" at bounding box center [638, 276] width 14 height 13
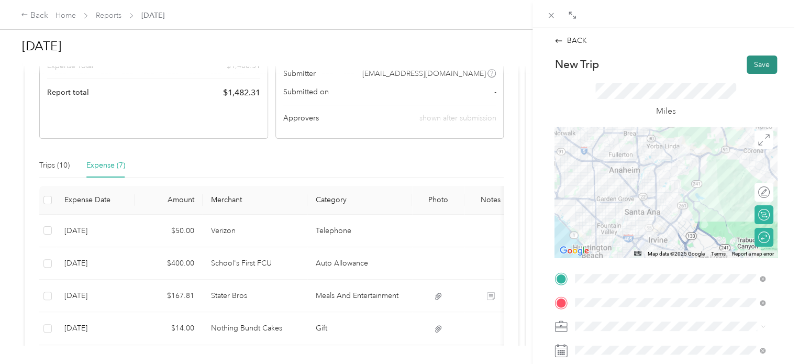
click at [754, 61] on button "Save" at bounding box center [762, 65] width 30 height 18
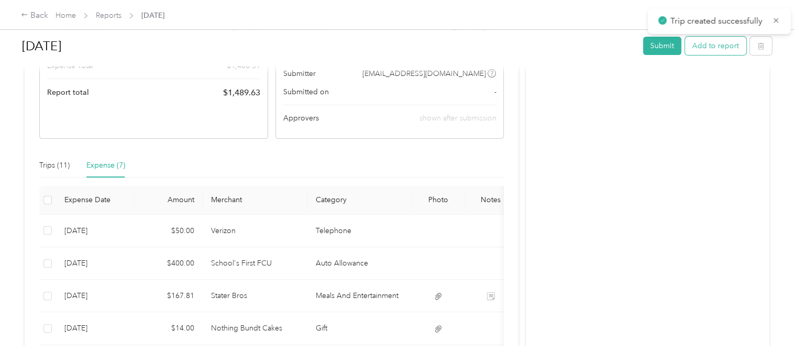
click at [706, 43] on button "Add to report" at bounding box center [715, 46] width 61 height 18
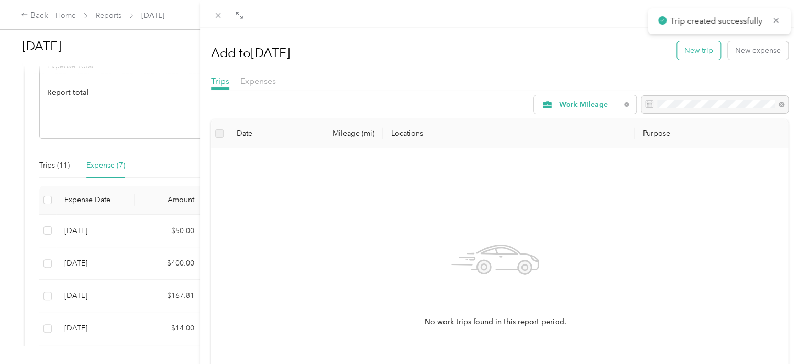
click at [681, 54] on button "New trip" at bounding box center [698, 50] width 43 height 18
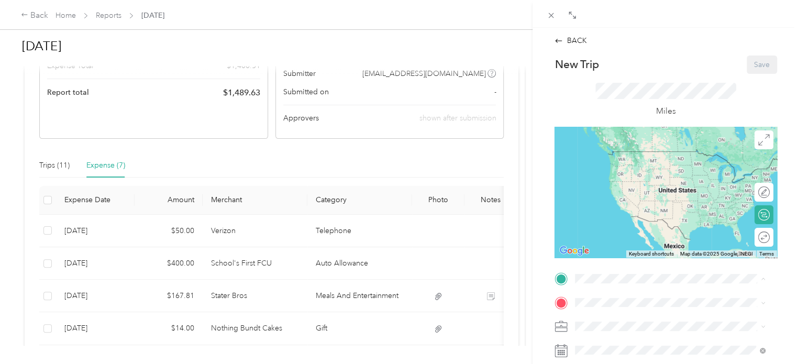
click at [642, 204] on span "[STREET_ADDRESS][PERSON_NAME][US_STATE]" at bounding box center [676, 199] width 163 height 9
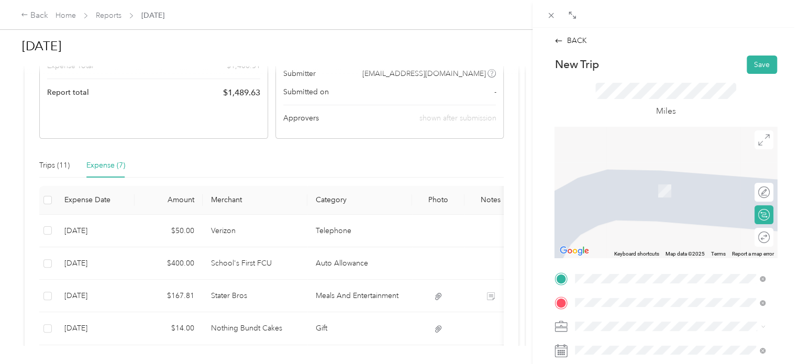
click at [650, 175] on span "[STREET_ADDRESS][US_STATE]" at bounding box center [647, 174] width 105 height 9
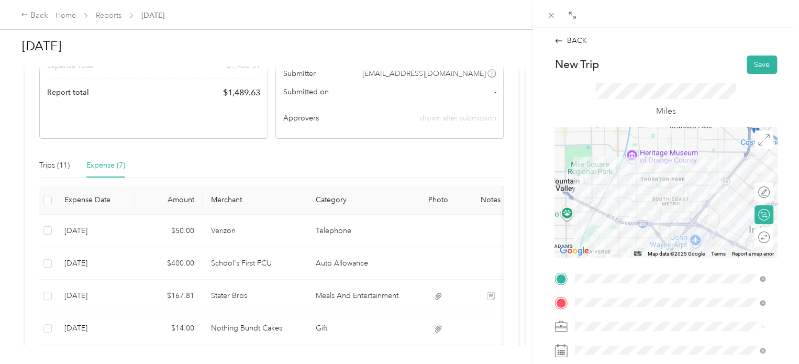
click at [643, 303] on span "Work Mileage - User with auto allowance" at bounding box center [646, 307] width 134 height 9
click at [631, 345] on span at bounding box center [675, 350] width 206 height 17
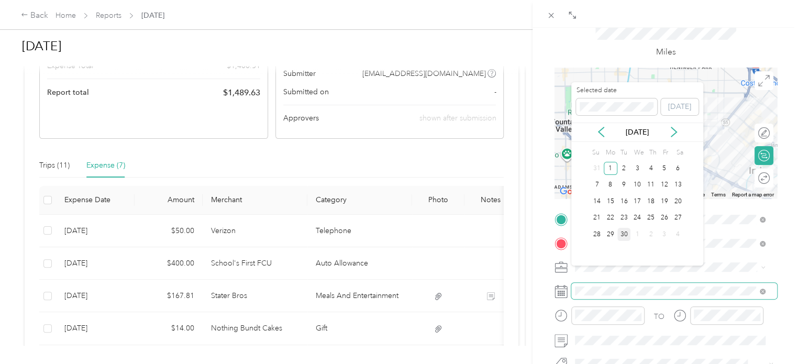
scroll to position [105, 0]
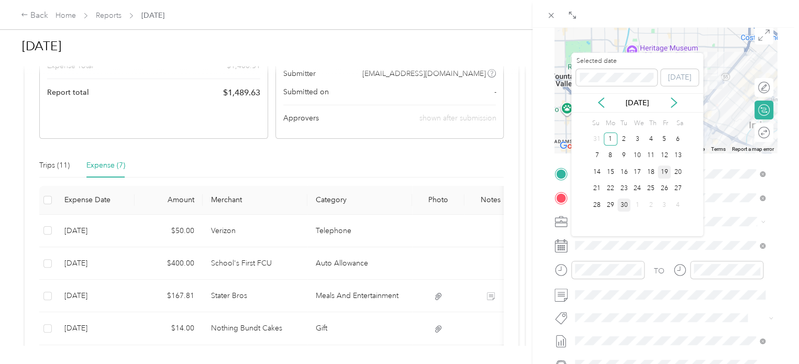
click at [667, 175] on div "19" at bounding box center [665, 172] width 14 height 13
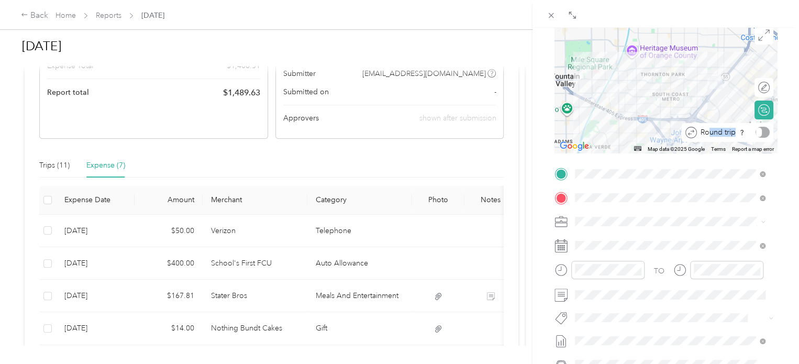
click at [753, 133] on div "Round trip" at bounding box center [733, 132] width 73 height 11
click at [753, 133] on div at bounding box center [759, 132] width 22 height 11
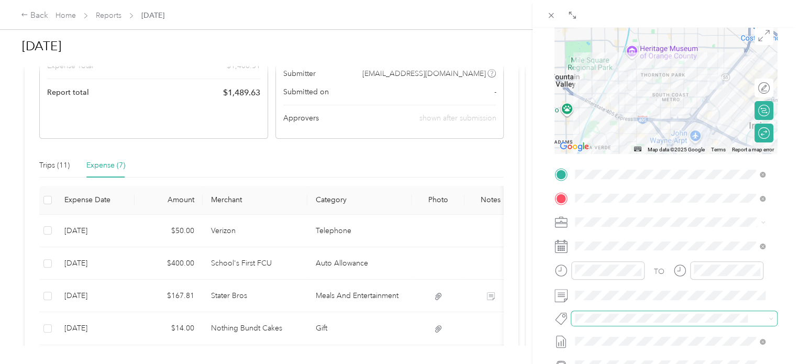
scroll to position [0, 0]
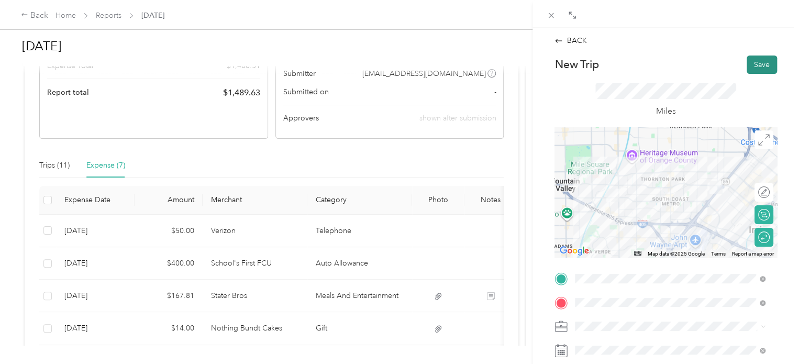
click at [755, 56] on button "Save" at bounding box center [762, 65] width 30 height 18
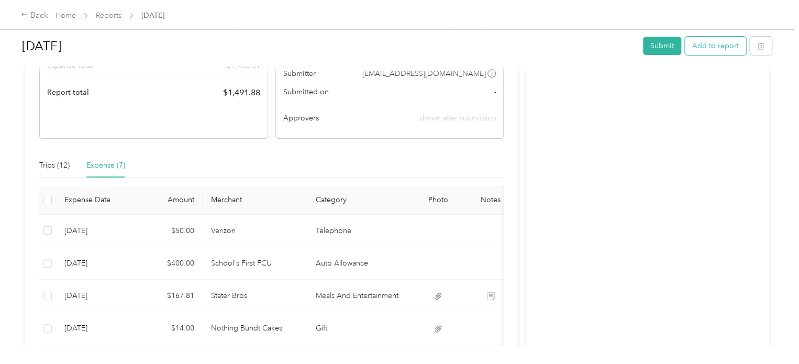
click at [712, 48] on button "Add to report" at bounding box center [715, 46] width 61 height 18
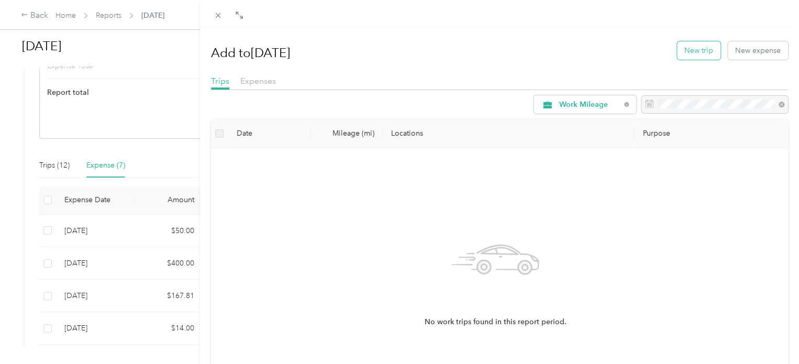
click at [704, 59] on button "New trip" at bounding box center [698, 50] width 43 height 18
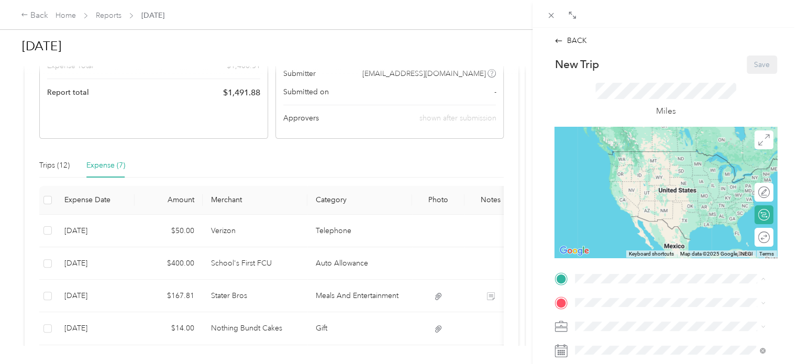
click at [641, 193] on strong "SkillsetGroup Corporate" at bounding box center [637, 187] width 84 height 9
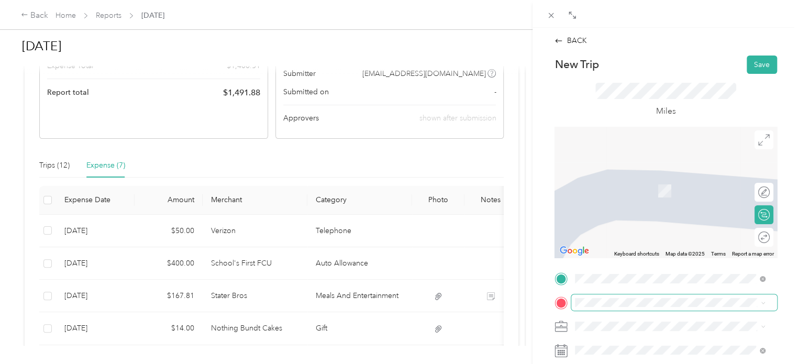
click at [623, 296] on span at bounding box center [675, 302] width 206 height 17
click at [618, 309] on li "Work Mileage - User with auto allowance" at bounding box center [670, 307] width 197 height 18
click at [681, 180] on span "[STREET_ADDRESS][US_STATE]" at bounding box center [647, 174] width 105 height 9
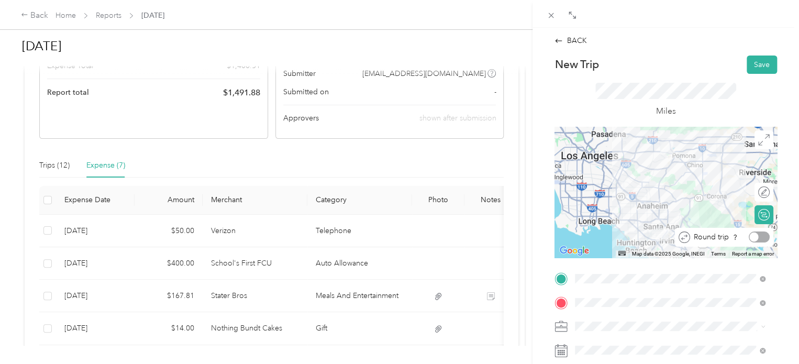
click at [754, 239] on div at bounding box center [759, 237] width 21 height 11
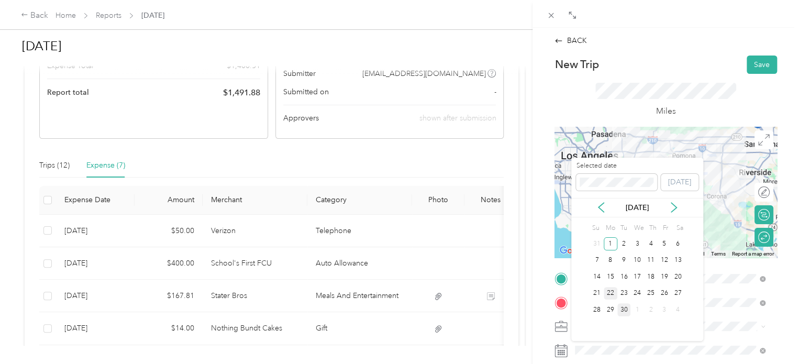
click at [612, 292] on div "22" at bounding box center [611, 293] width 14 height 13
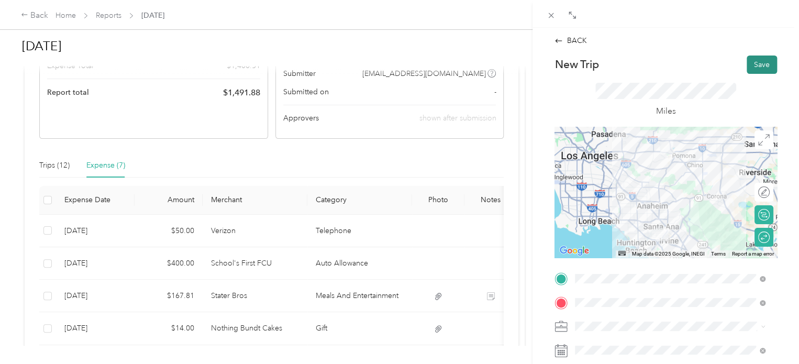
click at [748, 59] on button "Save" at bounding box center [762, 65] width 30 height 18
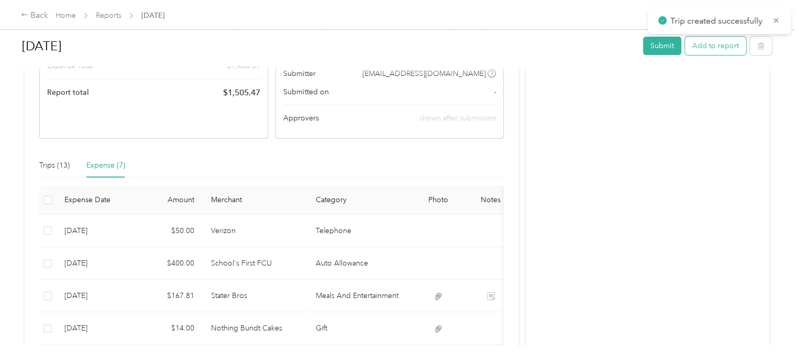
click at [712, 41] on button "Add to report" at bounding box center [715, 46] width 61 height 18
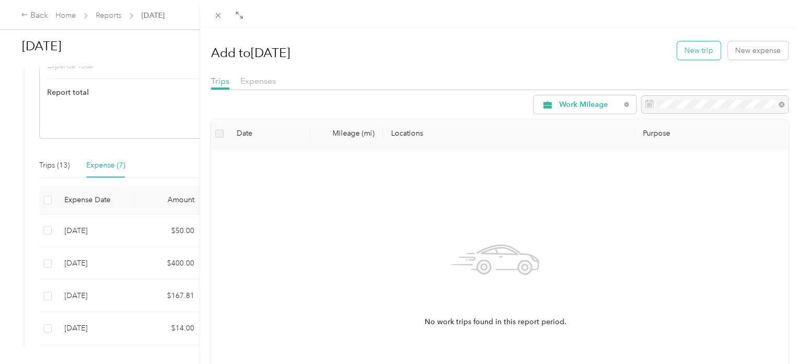
click at [704, 52] on button "New trip" at bounding box center [698, 50] width 43 height 18
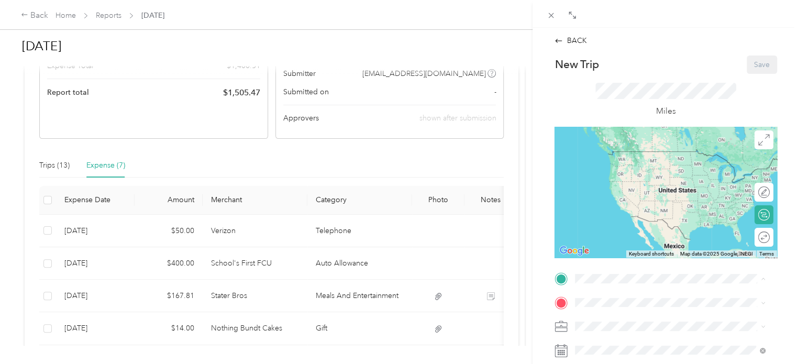
click at [655, 193] on strong "SkillsetGroup Corporate" at bounding box center [637, 187] width 84 height 9
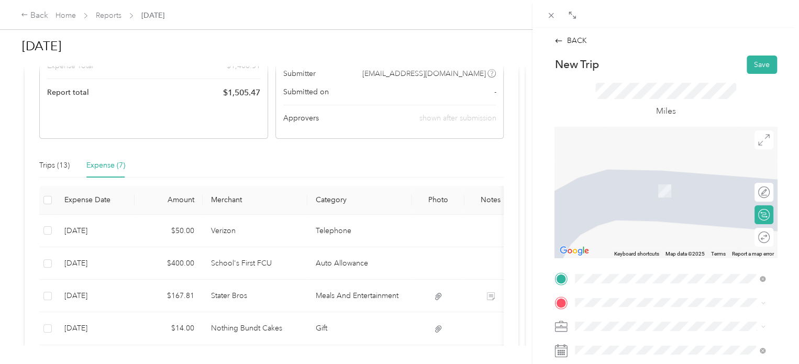
click at [661, 178] on span "[STREET_ADDRESS][US_STATE]" at bounding box center [647, 172] width 105 height 9
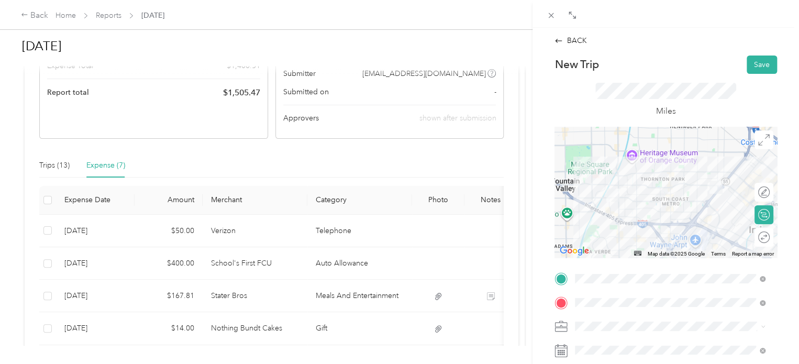
click at [627, 333] on span at bounding box center [675, 326] width 206 height 17
click at [627, 307] on span "Work Mileage - User with auto allowance" at bounding box center [646, 307] width 134 height 9
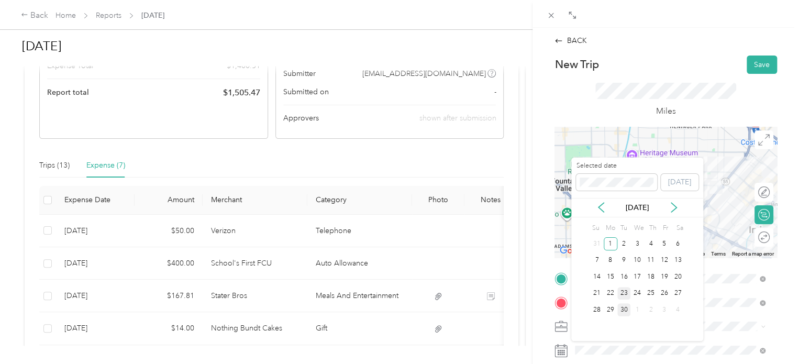
click at [622, 293] on div "23" at bounding box center [625, 293] width 14 height 13
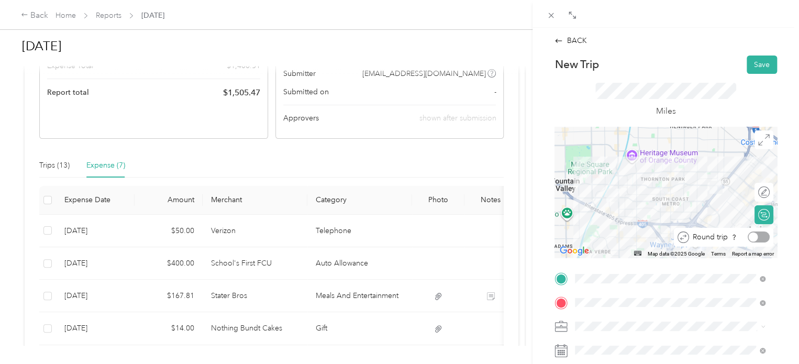
click at [749, 236] on div at bounding box center [753, 237] width 9 height 9
click at [747, 58] on button "Save" at bounding box center [762, 65] width 30 height 18
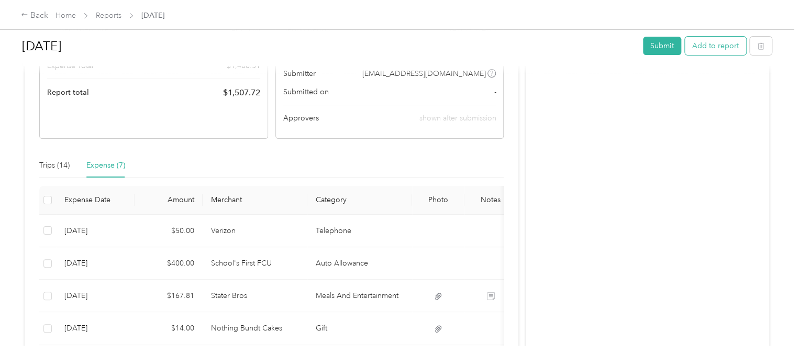
click at [717, 44] on button "Add to report" at bounding box center [715, 46] width 61 height 18
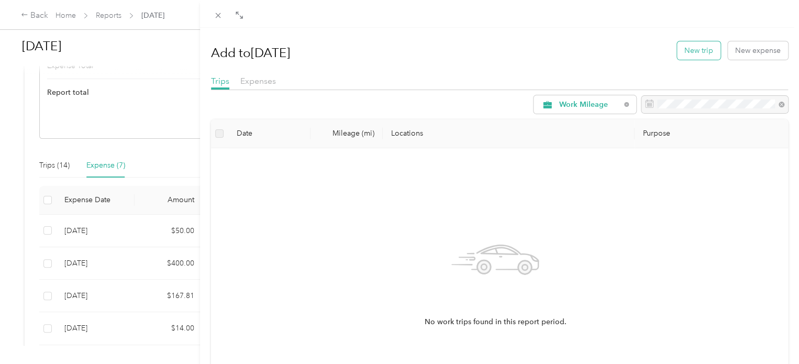
click at [695, 53] on button "New trip" at bounding box center [698, 50] width 43 height 18
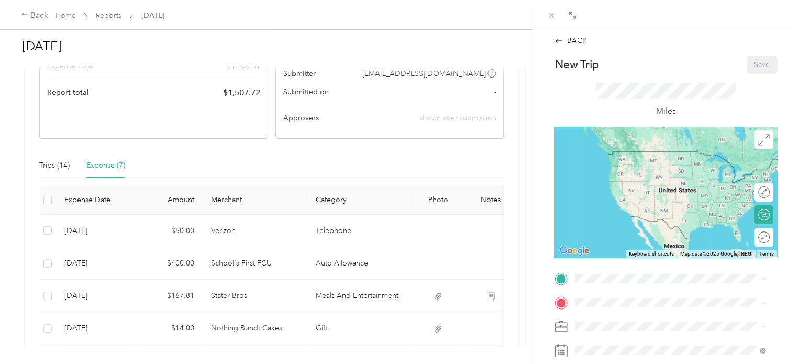
click at [629, 193] on strong "SkillsetGroup Corporate" at bounding box center [637, 187] width 84 height 9
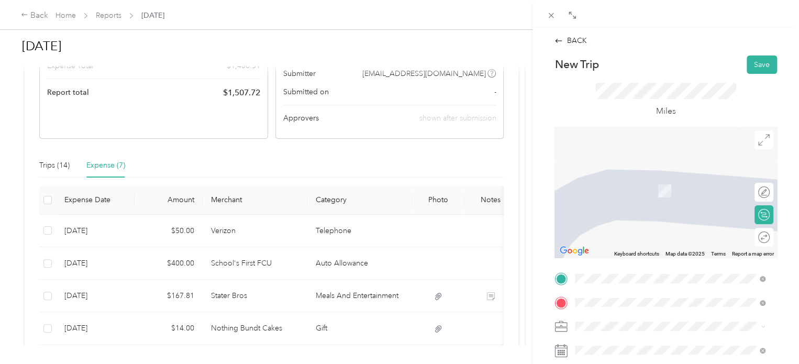
click at [655, 173] on span "[STREET_ADDRESS][US_STATE]" at bounding box center [647, 174] width 105 height 9
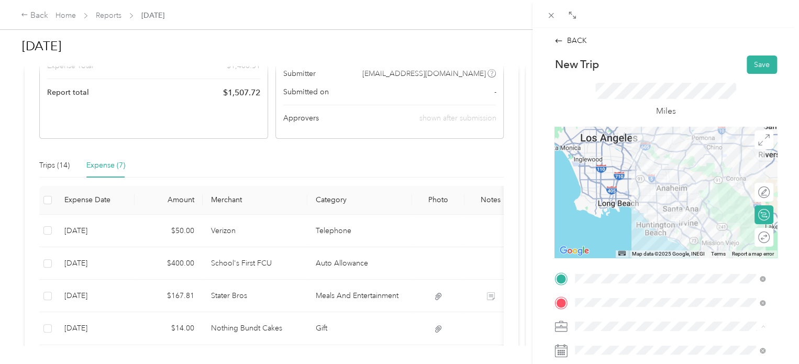
click at [651, 307] on span "Work Mileage - User with auto allowance" at bounding box center [646, 307] width 134 height 9
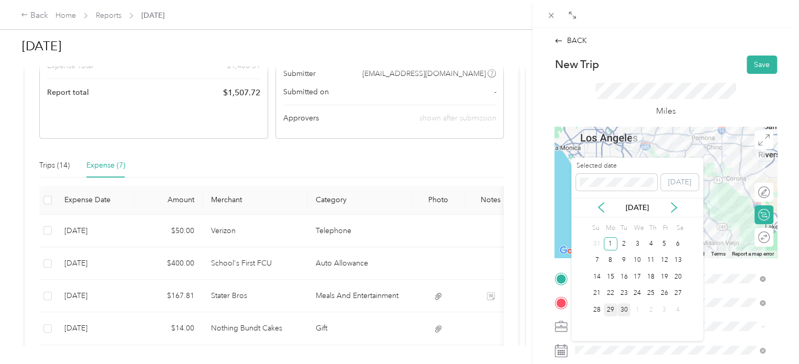
click at [615, 309] on div "29" at bounding box center [611, 309] width 14 height 13
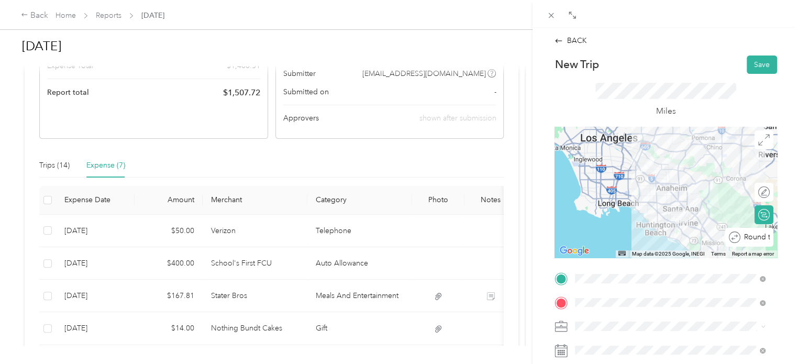
click at [752, 241] on div "Round trip" at bounding box center [750, 237] width 48 height 19
click at [753, 232] on div at bounding box center [759, 237] width 22 height 11
click at [760, 60] on button "Save" at bounding box center [762, 65] width 30 height 18
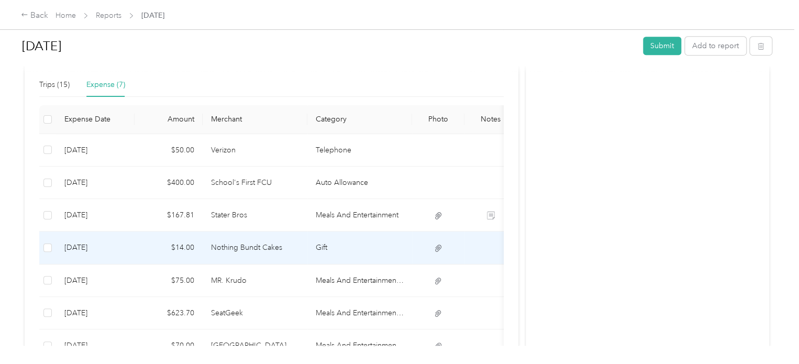
scroll to position [185, 0]
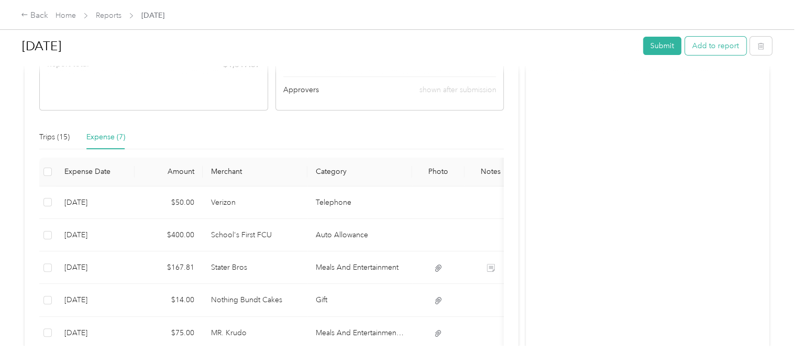
click at [709, 42] on button "Add to report" at bounding box center [715, 46] width 61 height 18
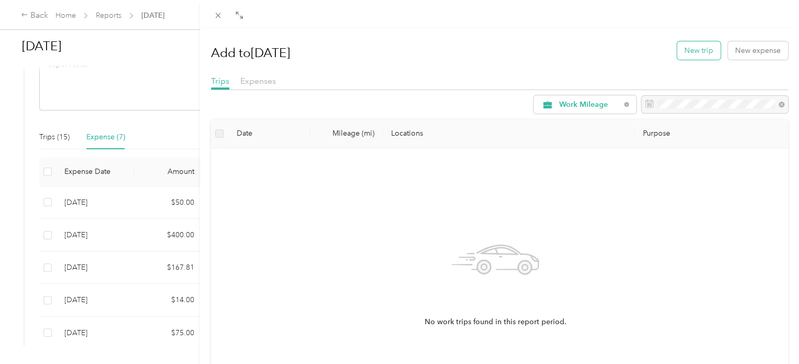
click at [680, 50] on button "New trip" at bounding box center [698, 50] width 43 height 18
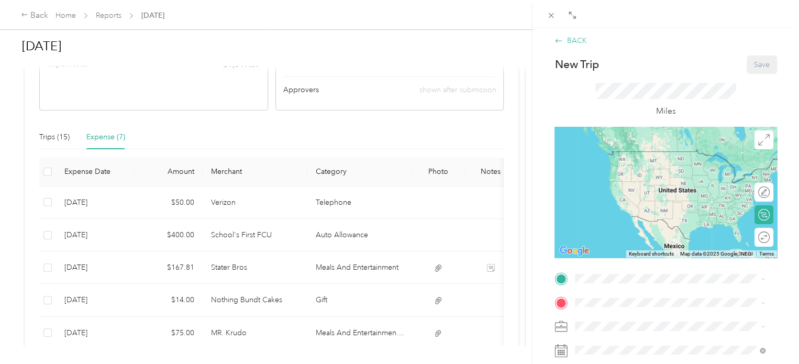
click at [567, 38] on div "BACK" at bounding box center [571, 40] width 32 height 11
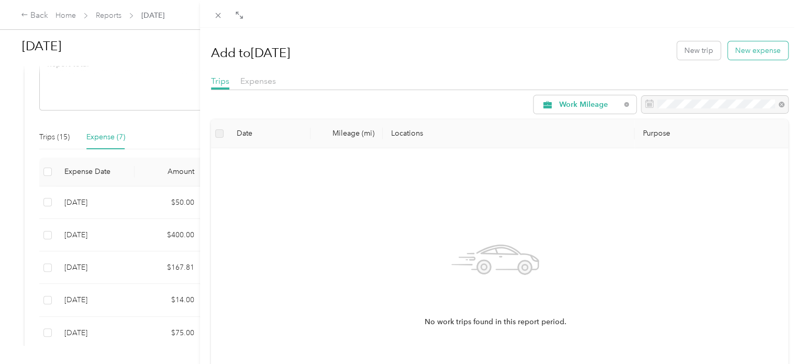
click at [738, 46] on button "New expense" at bounding box center [758, 50] width 60 height 18
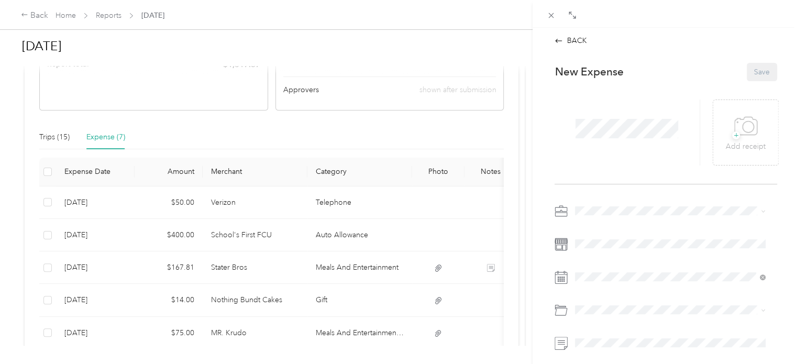
click at [601, 114] on div at bounding box center [627, 133] width 145 height 66
click at [605, 217] on span at bounding box center [675, 211] width 206 height 17
click at [585, 242] on div "Expenses" at bounding box center [670, 247] width 183 height 11
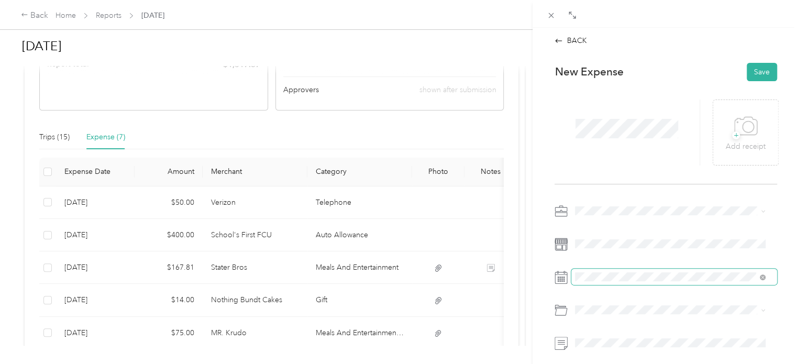
click at [597, 270] on div "[DATE] Draft" at bounding box center [666, 313] width 223 height 221
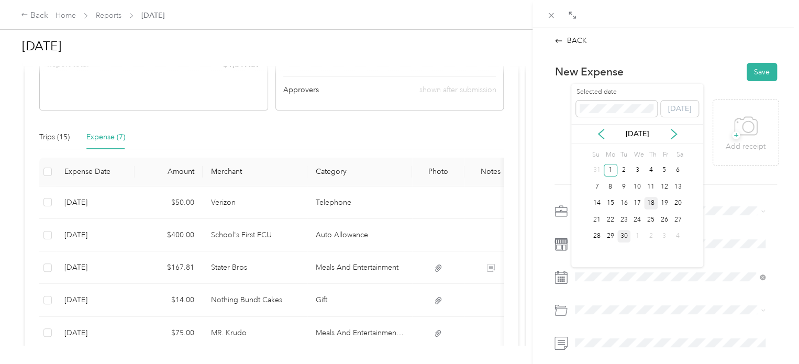
click at [654, 198] on div "18" at bounding box center [651, 203] width 14 height 13
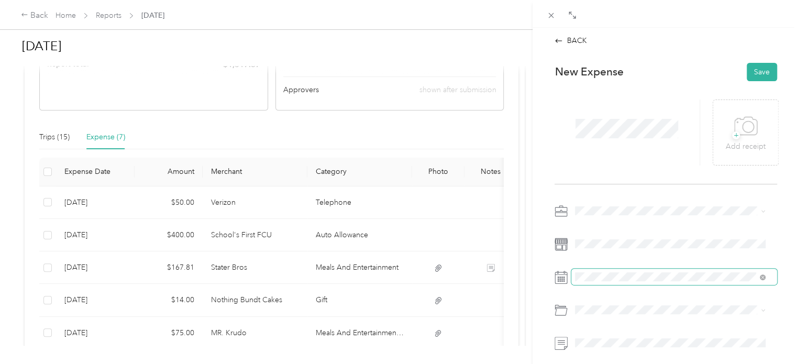
click at [634, 270] on span at bounding box center [675, 277] width 206 height 17
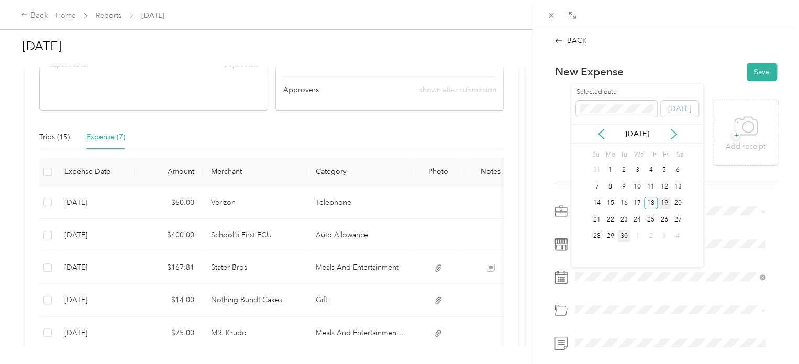
click at [662, 204] on div "19" at bounding box center [665, 203] width 14 height 13
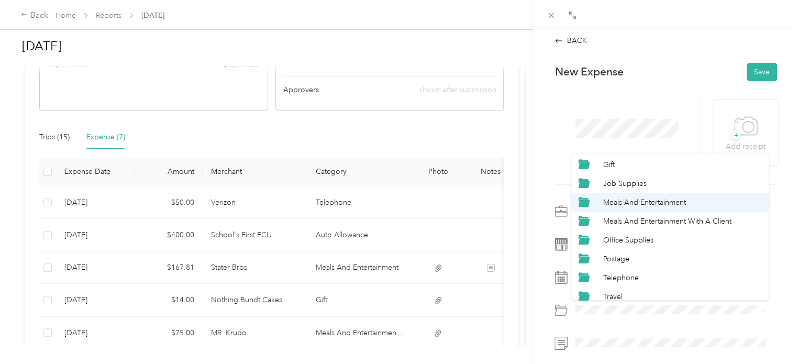
scroll to position [120, 0]
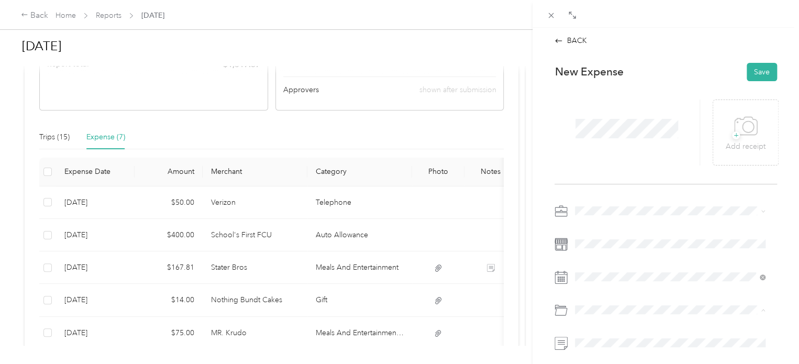
click at [639, 232] on span "Office Supplies" at bounding box center [628, 234] width 50 height 9
click at [748, 67] on button "Save" at bounding box center [762, 72] width 30 height 18
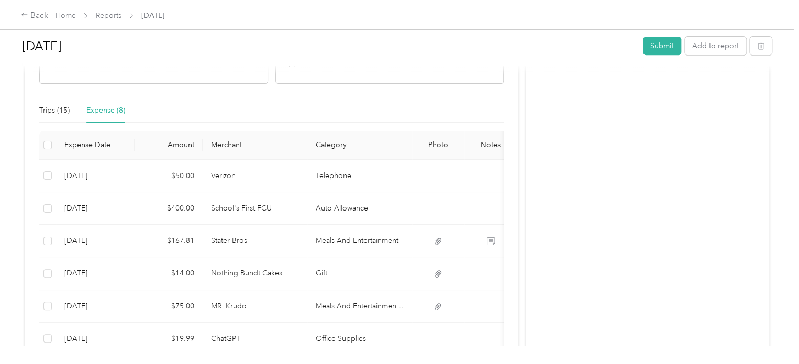
scroll to position [105, 0]
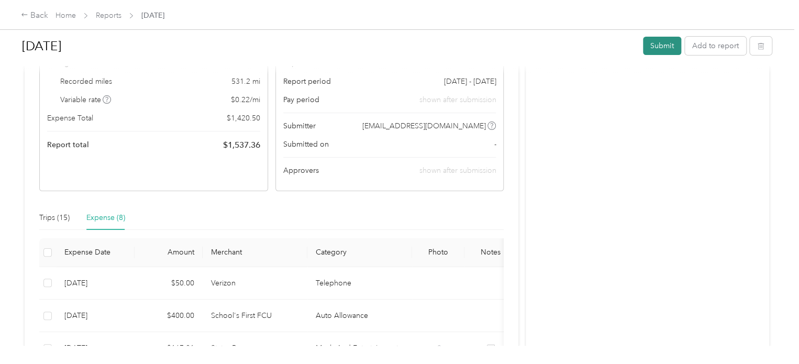
click at [655, 45] on button "Submit" at bounding box center [662, 46] width 38 height 18
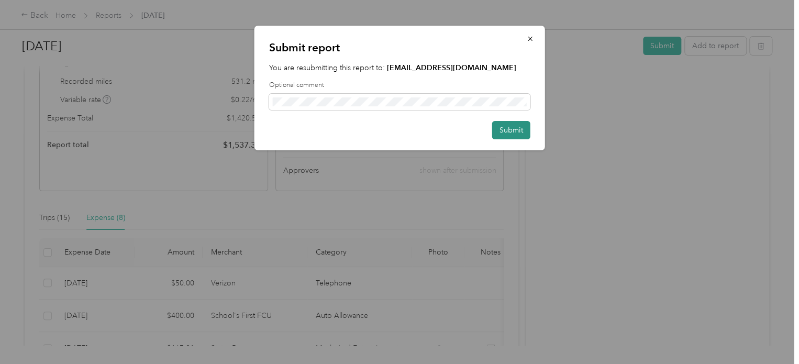
click at [518, 130] on button "Submit" at bounding box center [511, 130] width 38 height 18
